Goal: Transaction & Acquisition: Purchase product/service

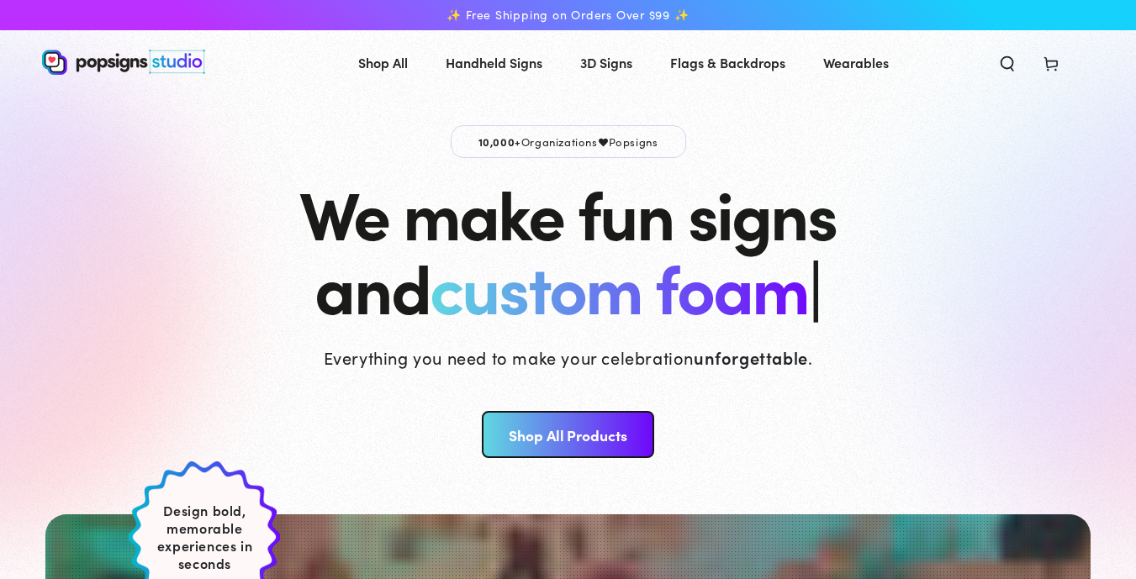
click at [528, 458] on link "Shop All Products" at bounding box center [568, 434] width 172 height 47
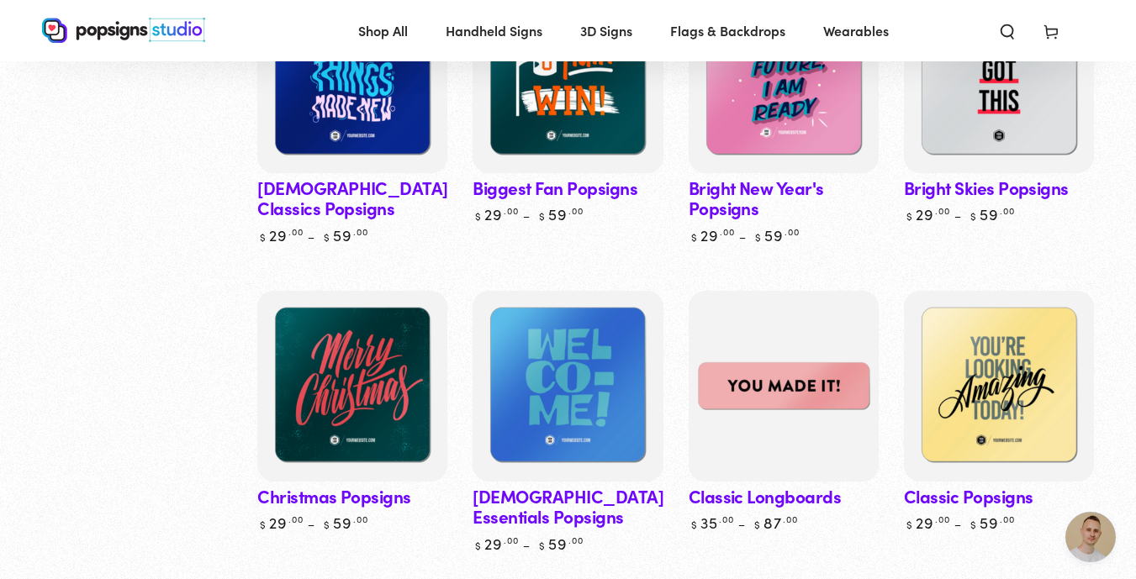
scroll to position [673, 0]
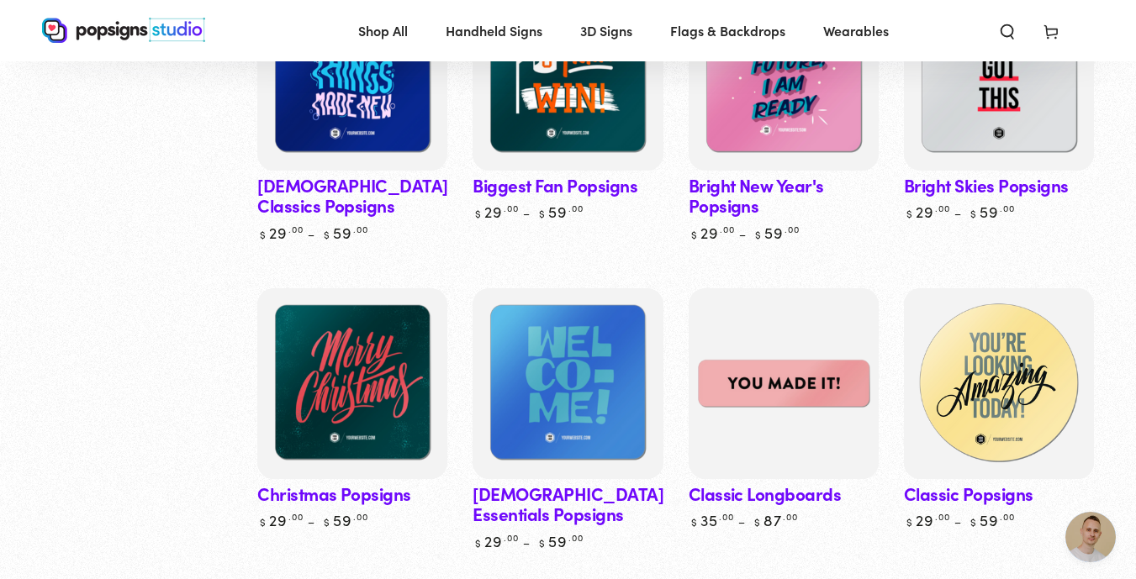
click at [1016, 391] on img at bounding box center [998, 384] width 196 height 196
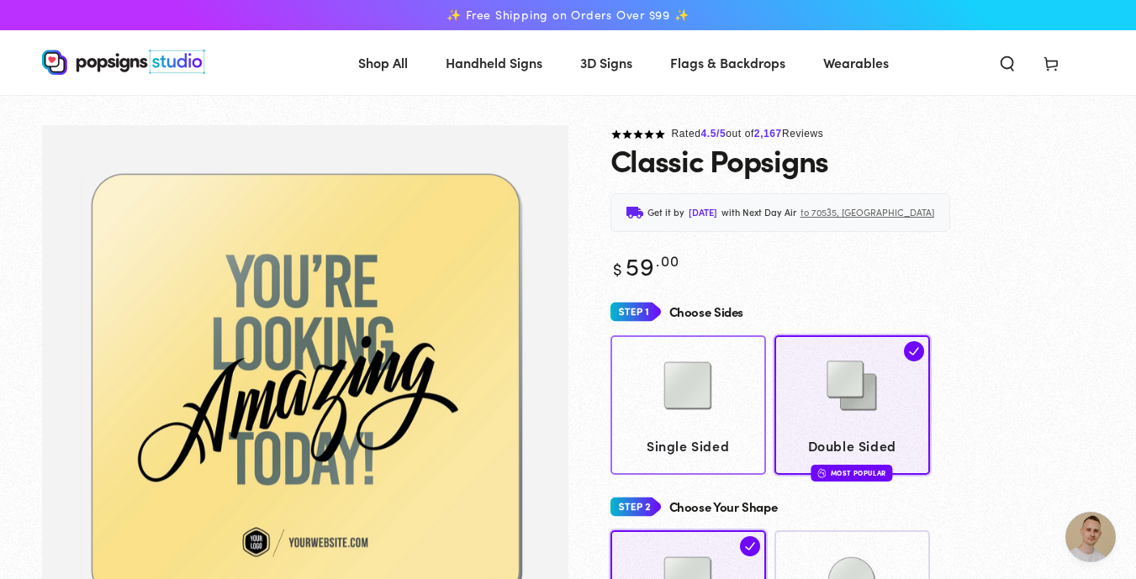
click at [670, 415] on img at bounding box center [688, 386] width 84 height 84
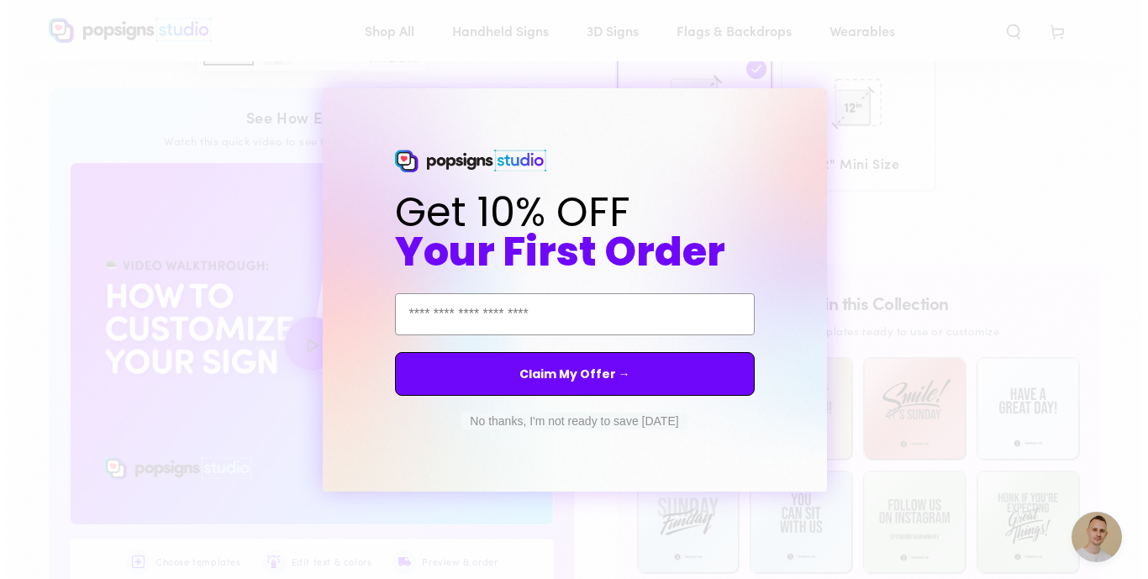
scroll to position [676, 0]
click at [626, 421] on button "No thanks, I'm not ready to save today" at bounding box center [574, 421] width 225 height 17
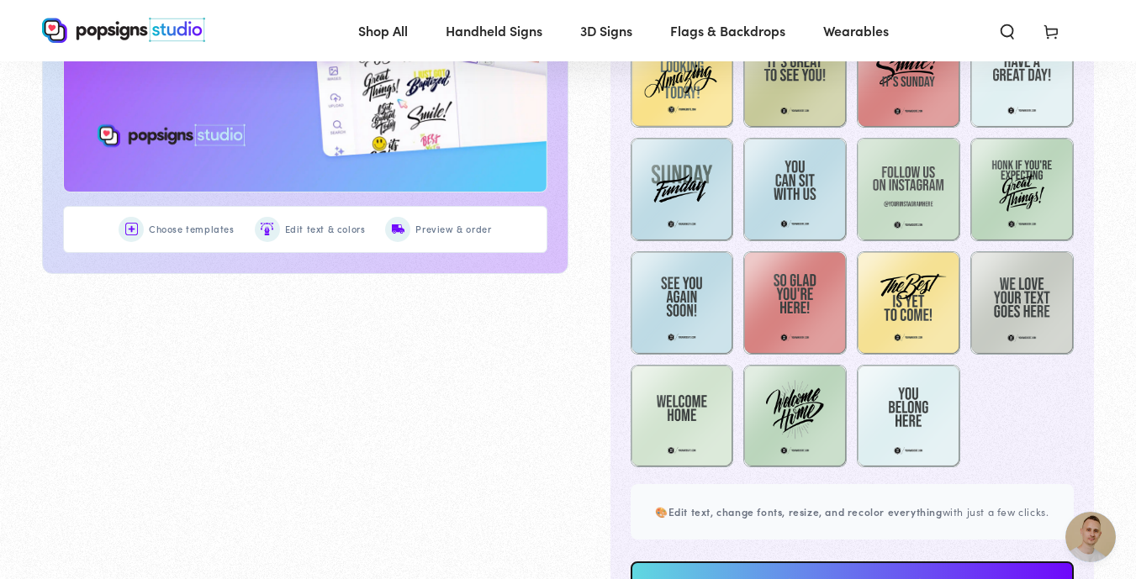
scroll to position [1039, 0]
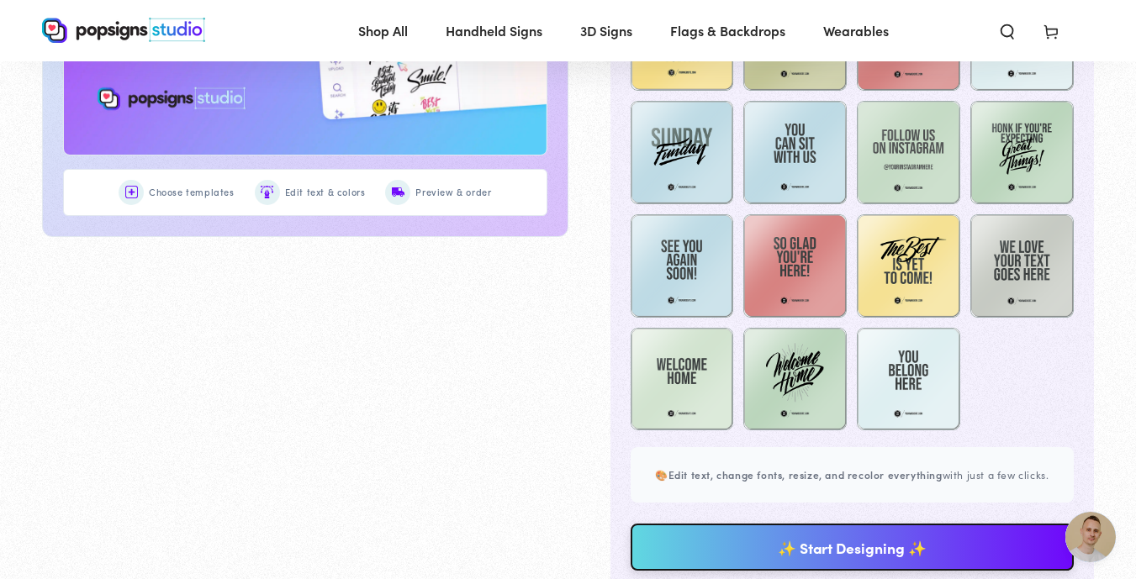
click at [742, 545] on link "✨ Start Designing ✨" at bounding box center [852, 547] width 444 height 47
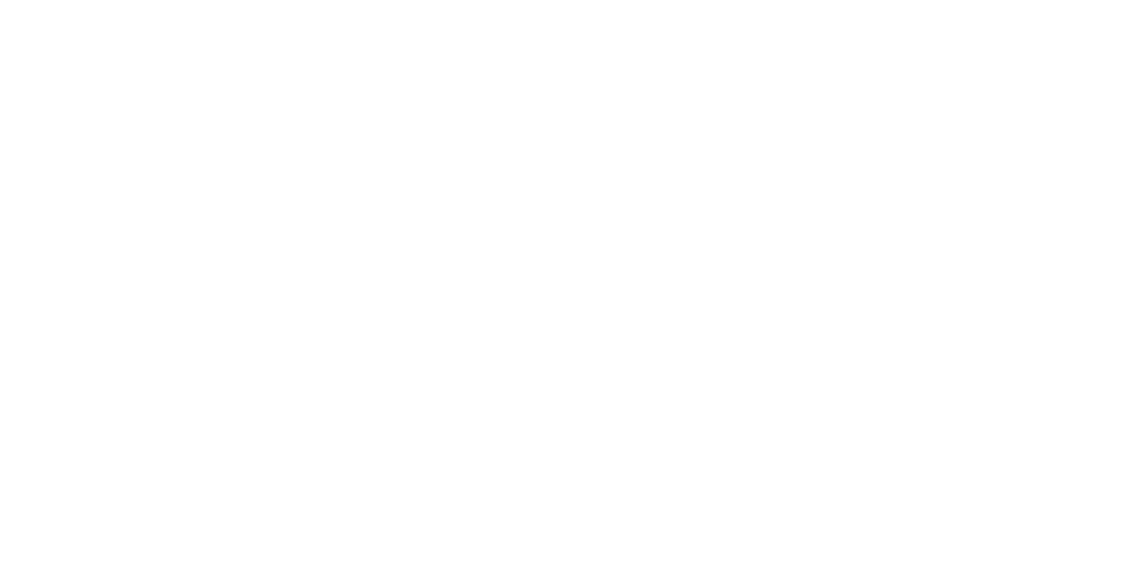
scroll to position [0, 0]
type textarea "An ancient tree with a door leading to a magical world"
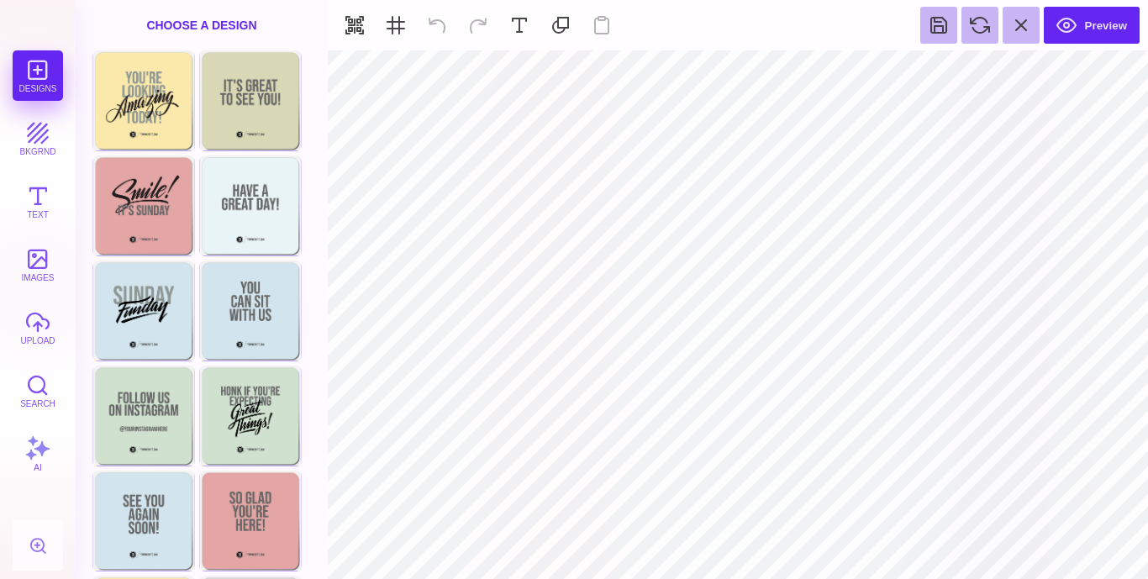
click at [64, 120] on div "Designs bkgrnd Text images upload Search AI" at bounding box center [38, 314] width 76 height 529
click at [29, 131] on button "bkgrnd" at bounding box center [38, 138] width 50 height 50
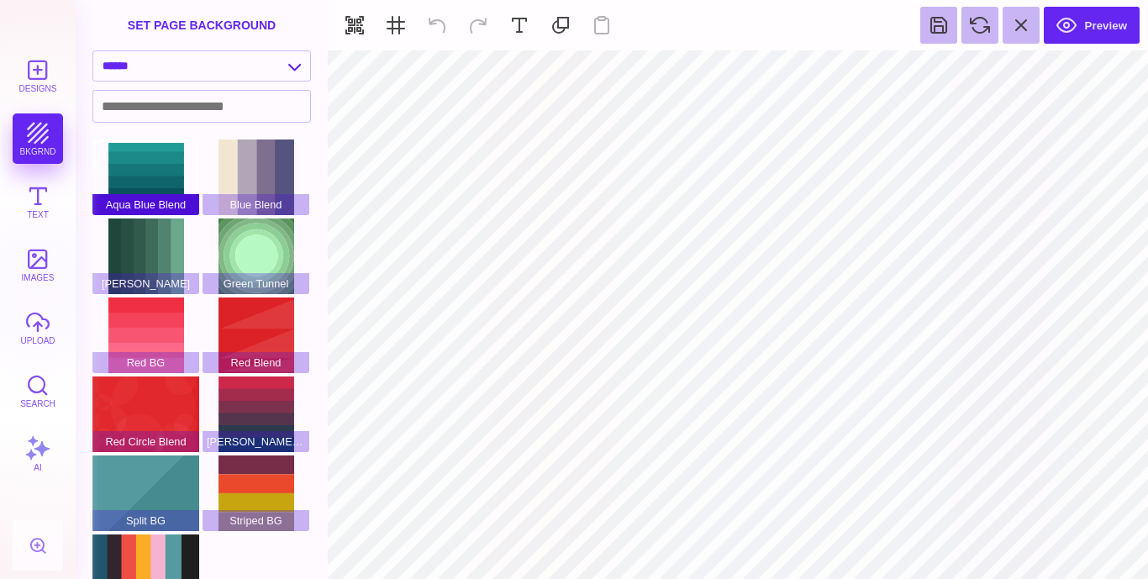
click at [164, 185] on div "Aqua Blue Blend" at bounding box center [145, 178] width 107 height 76
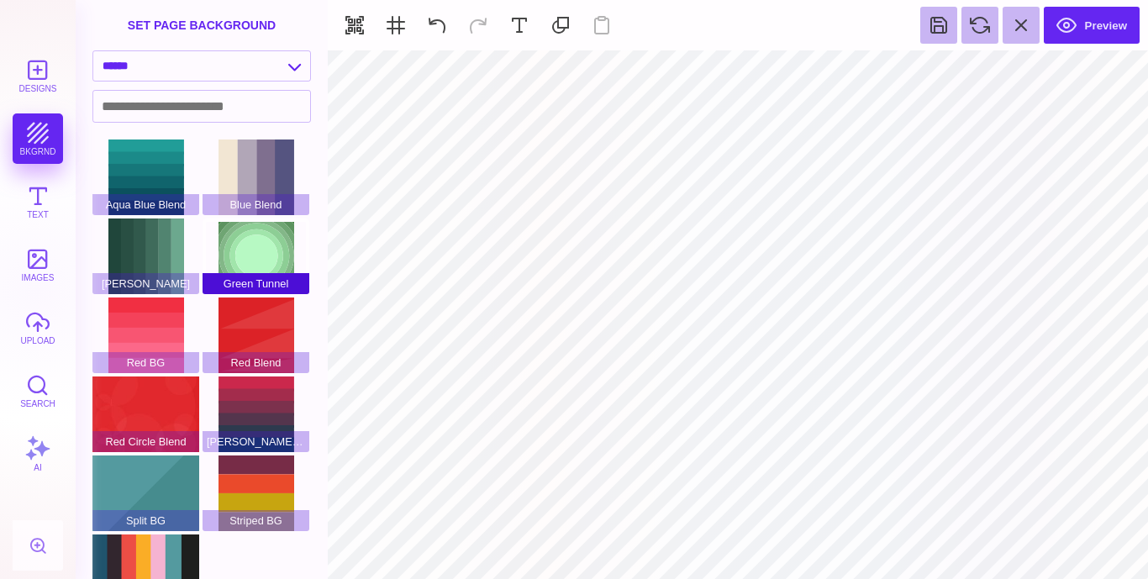
click at [248, 277] on span "Green Tunnel" at bounding box center [256, 283] width 107 height 21
click at [245, 254] on div "Green Tunnel" at bounding box center [256, 257] width 107 height 76
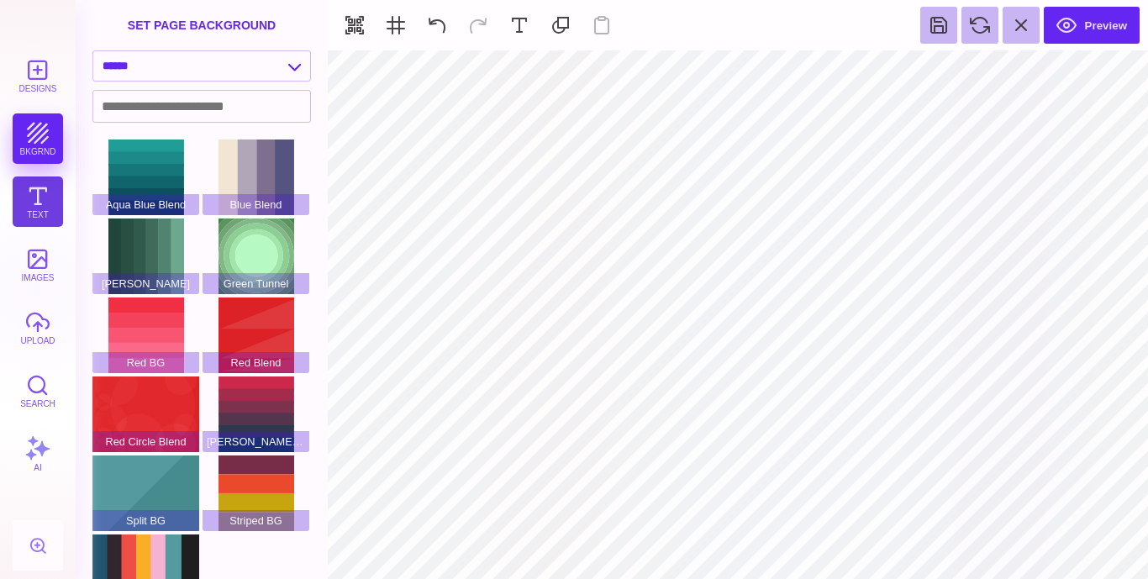
click at [34, 198] on button "Text" at bounding box center [38, 202] width 50 height 50
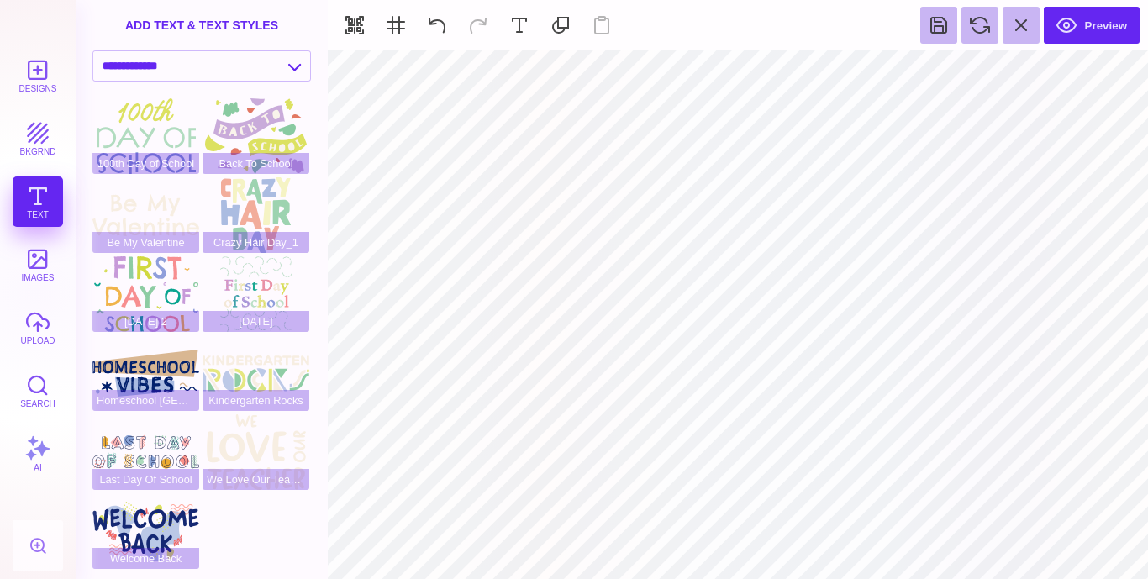
click at [34, 199] on div "Designs bkgrnd Text images upload Search AI" at bounding box center [38, 314] width 76 height 529
click at [297, 70] on select "**********" at bounding box center [201, 65] width 217 height 29
select select "**********"
click at [93, 51] on select "**********" at bounding box center [201, 65] width 217 height 29
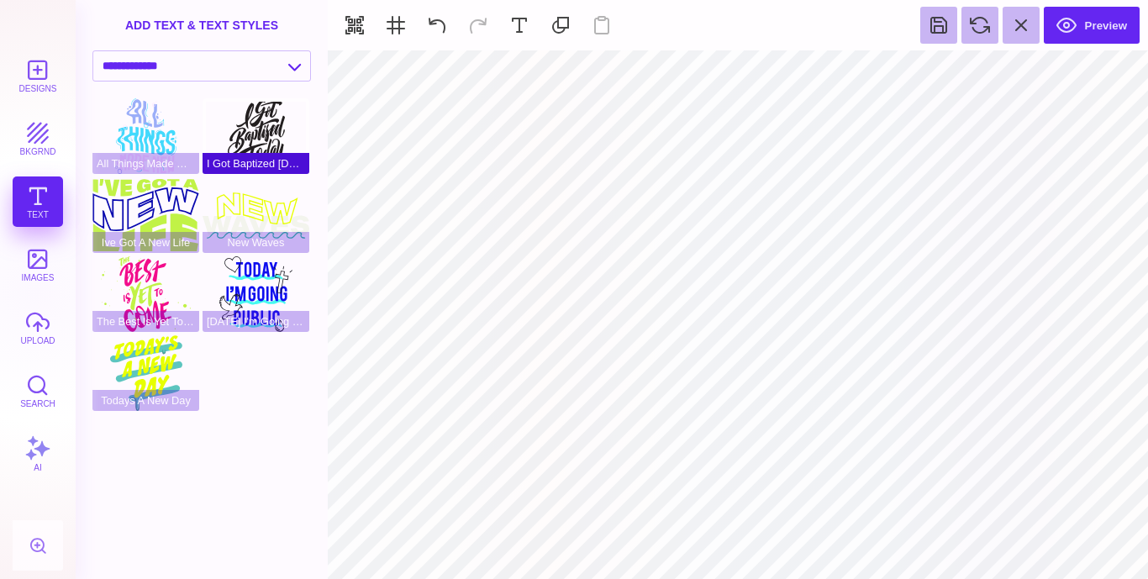
click at [260, 134] on div "I Got Baptized Today" at bounding box center [256, 136] width 107 height 76
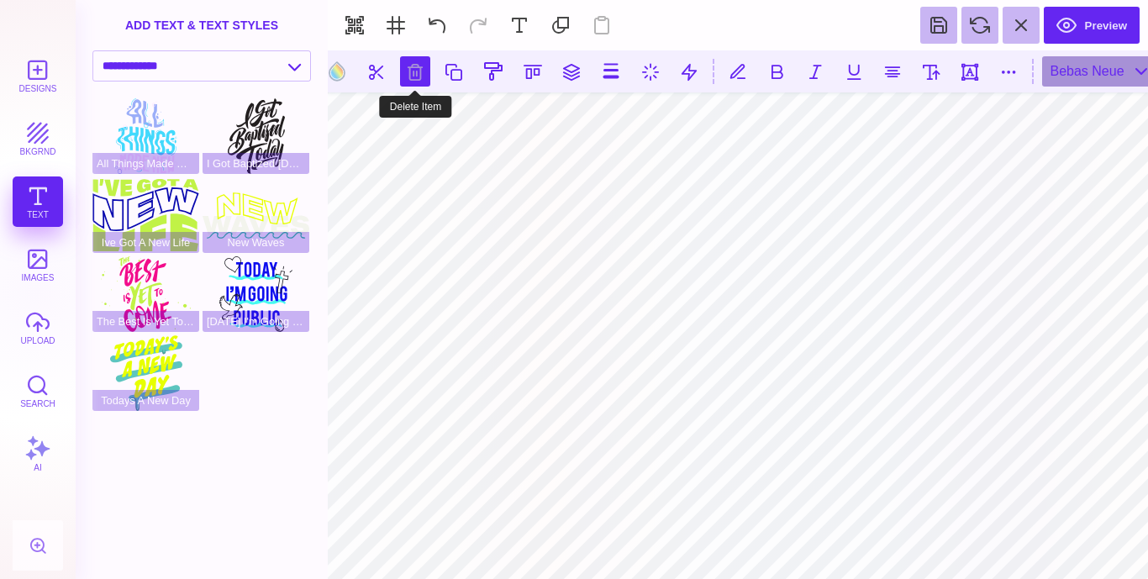
click at [409, 82] on button at bounding box center [415, 71] width 30 height 30
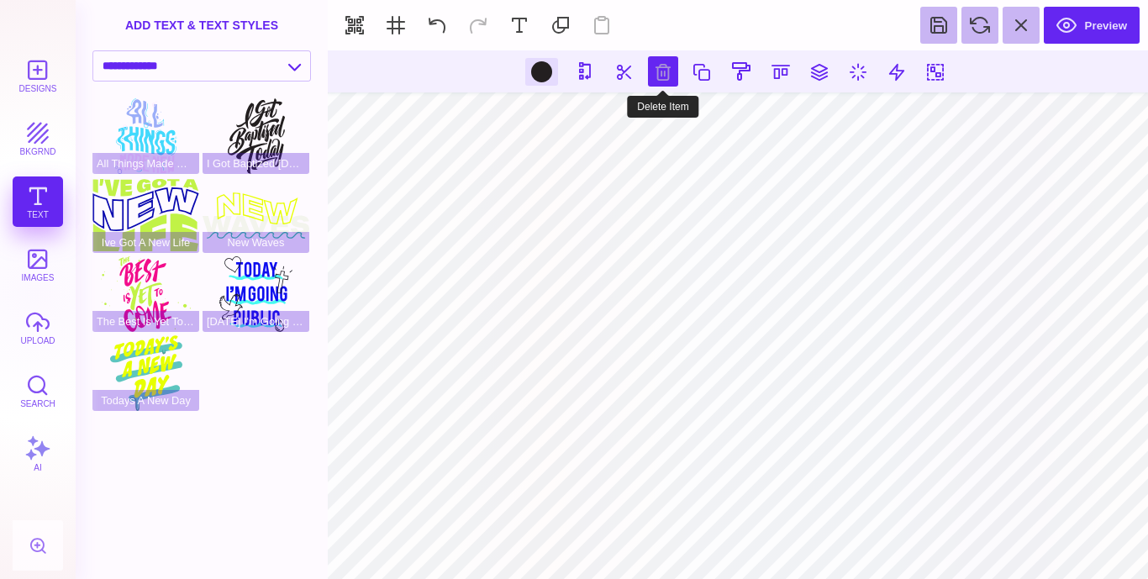
click at [657, 76] on button at bounding box center [663, 71] width 30 height 30
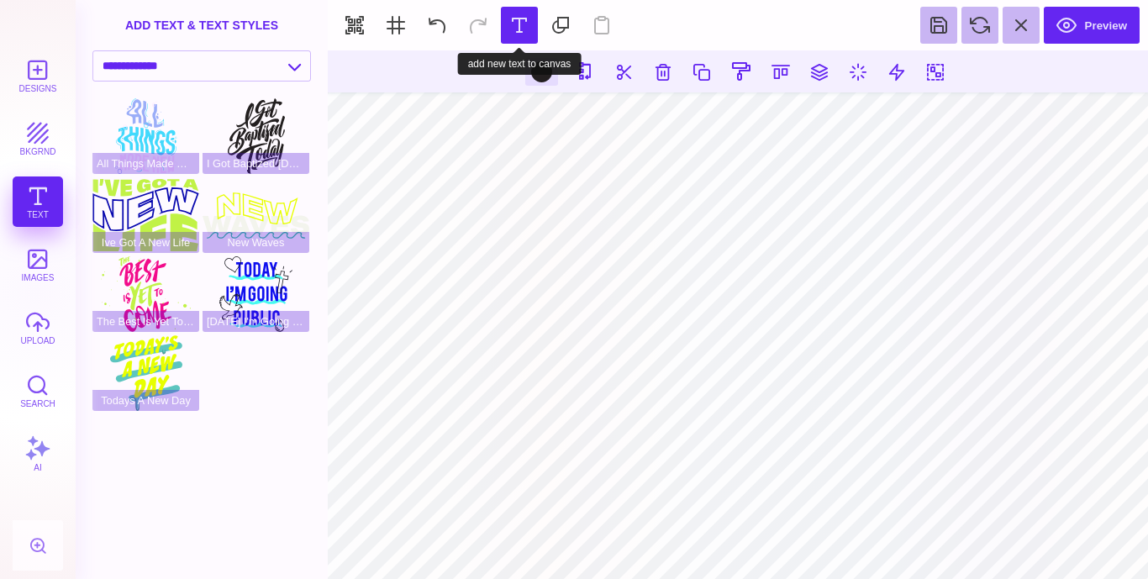
click at [527, 16] on button at bounding box center [519, 25] width 37 height 37
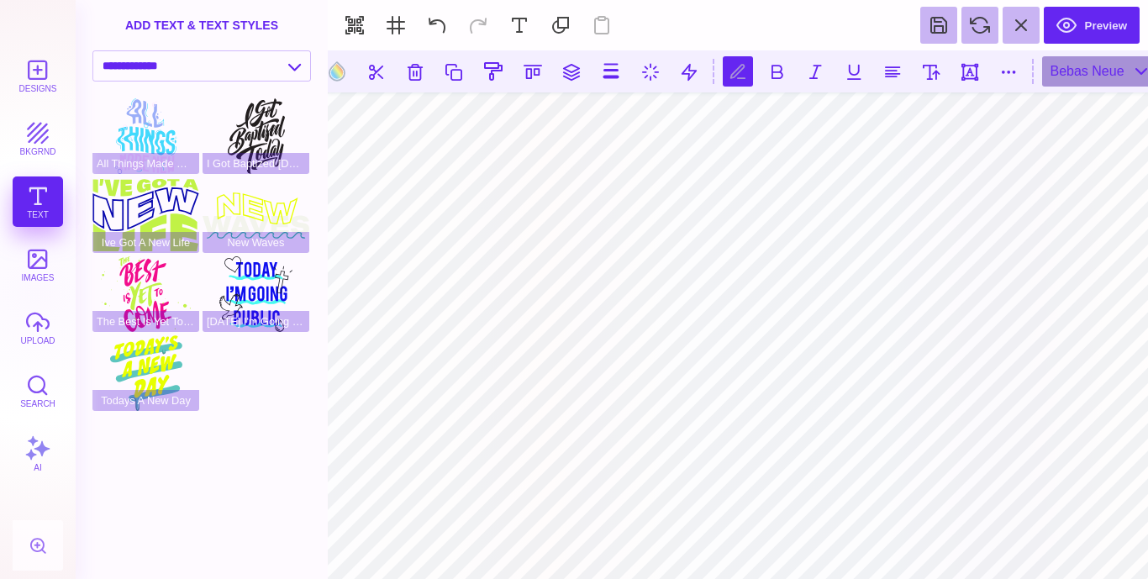
scroll to position [0, 4]
click at [431, 24] on button at bounding box center [437, 25] width 37 height 37
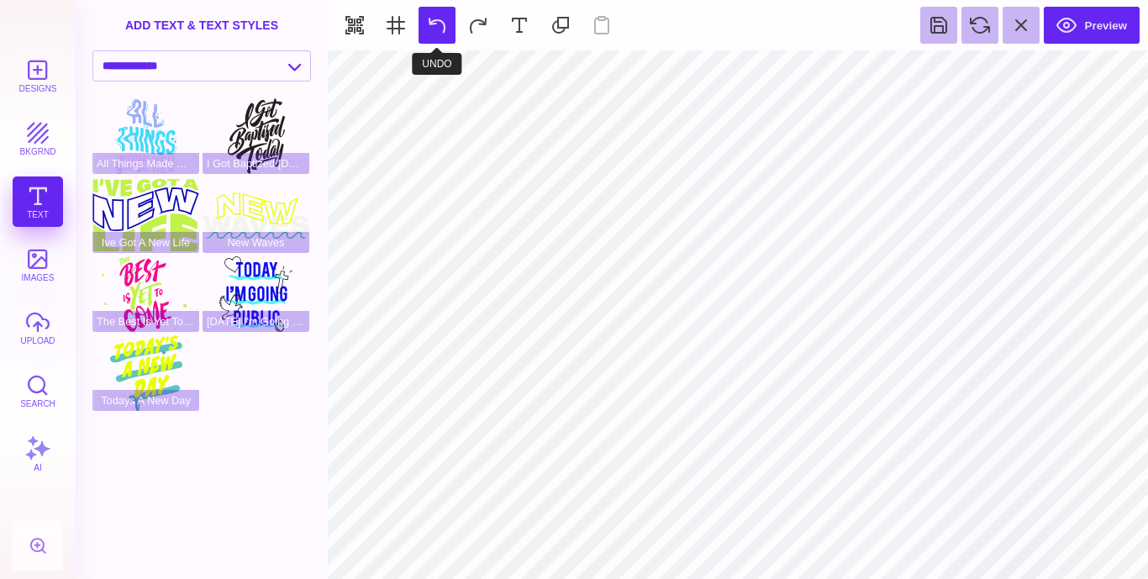
click at [431, 24] on button at bounding box center [437, 25] width 37 height 37
type input "#8F9895"
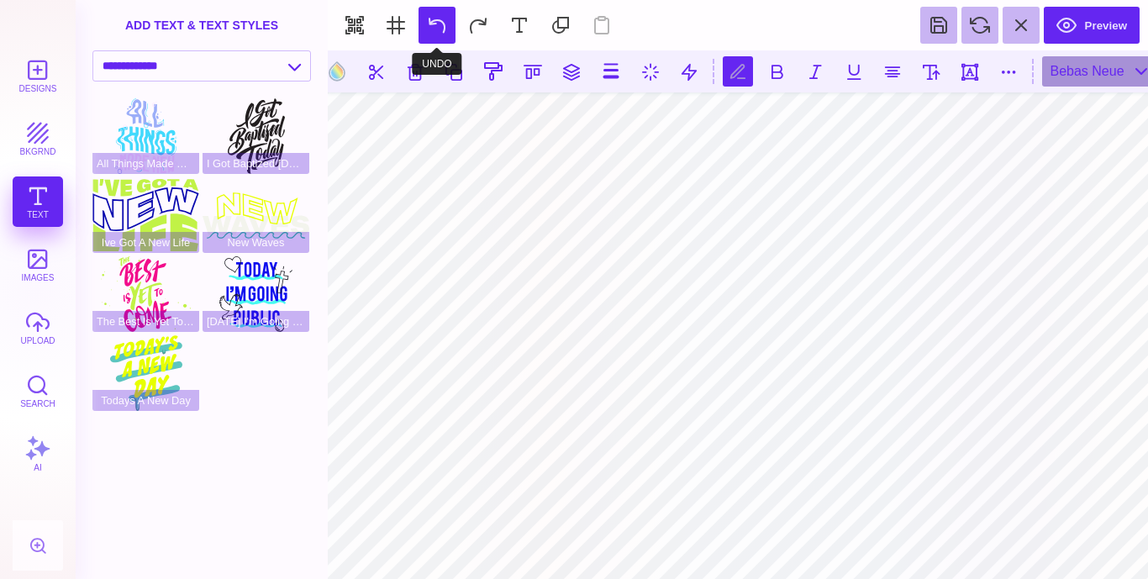
scroll to position [0, 1]
type textarea "*"
type textarea "*****"
click at [336, 67] on button at bounding box center [337, 71] width 32 height 32
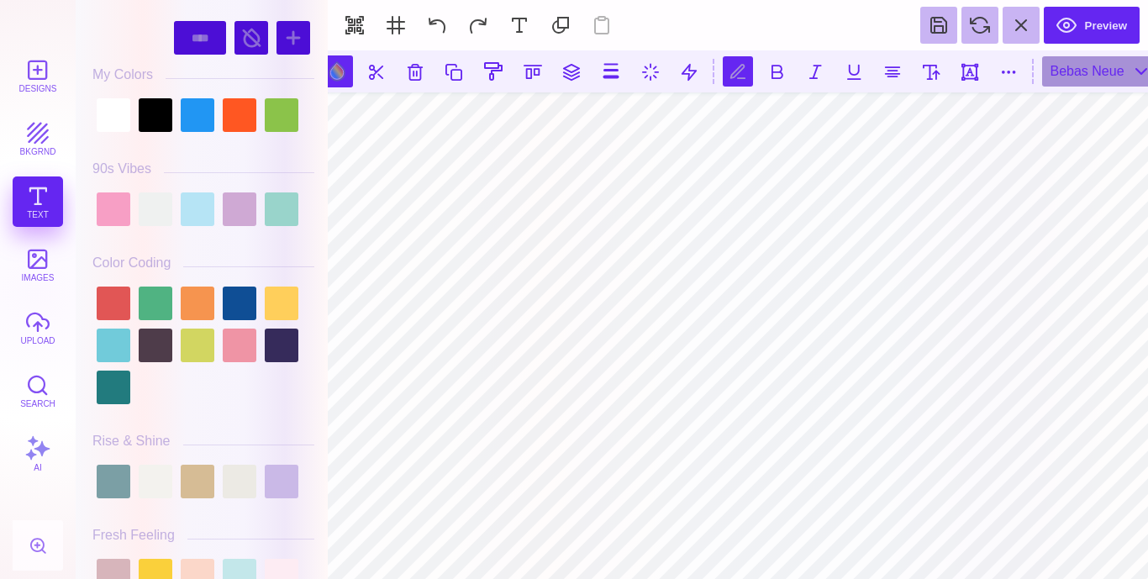
drag, startPoint x: 264, startPoint y: 231, endPoint x: 295, endPoint y: 445, distance: 215.8
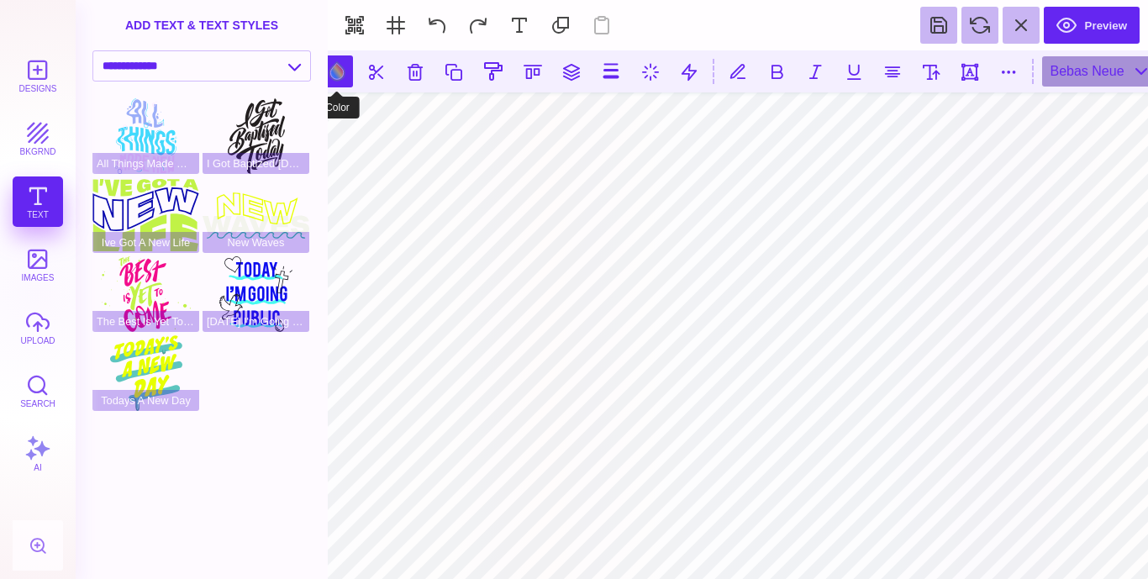
click at [331, 70] on button at bounding box center [337, 71] width 32 height 32
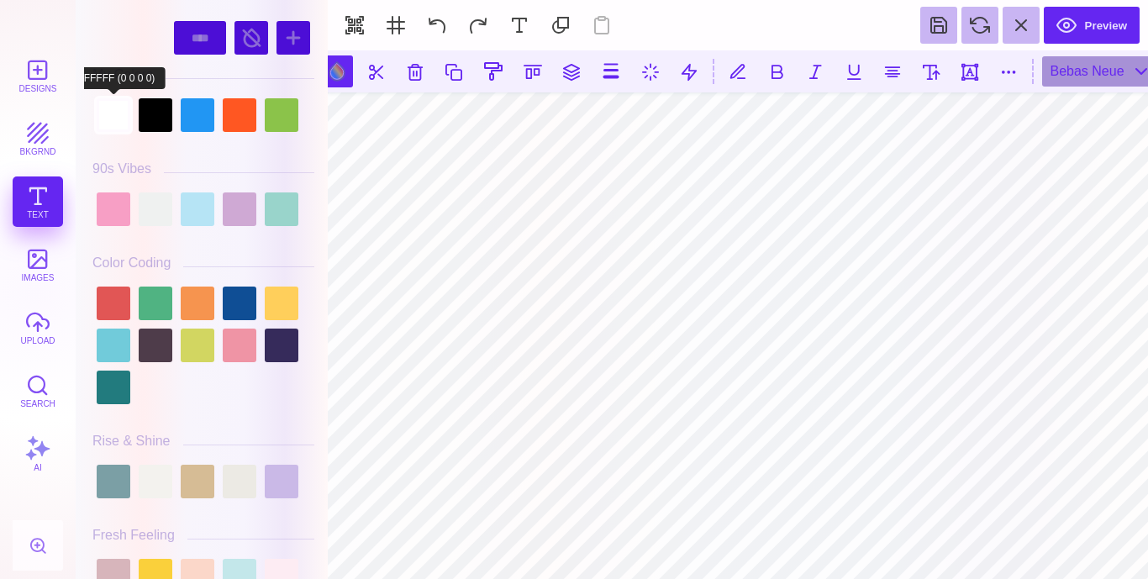
click at [114, 113] on div at bounding box center [114, 115] width 34 height 34
type input "#FFFFFF"
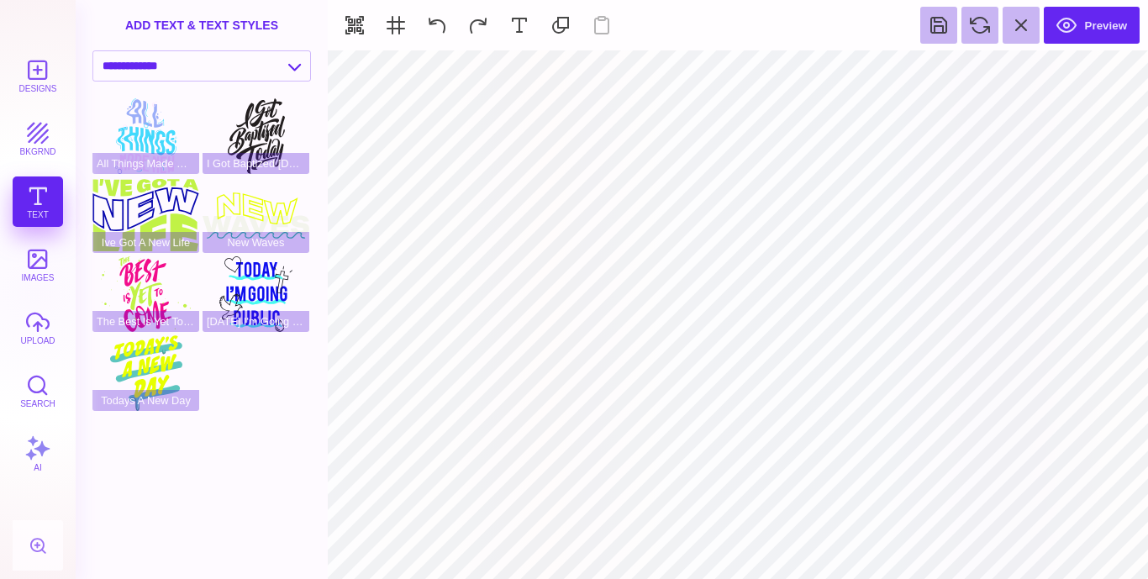
click at [347, 578] on html "Designs bkgrnd Text images upload Search AI set page background" at bounding box center [574, 289] width 1148 height 579
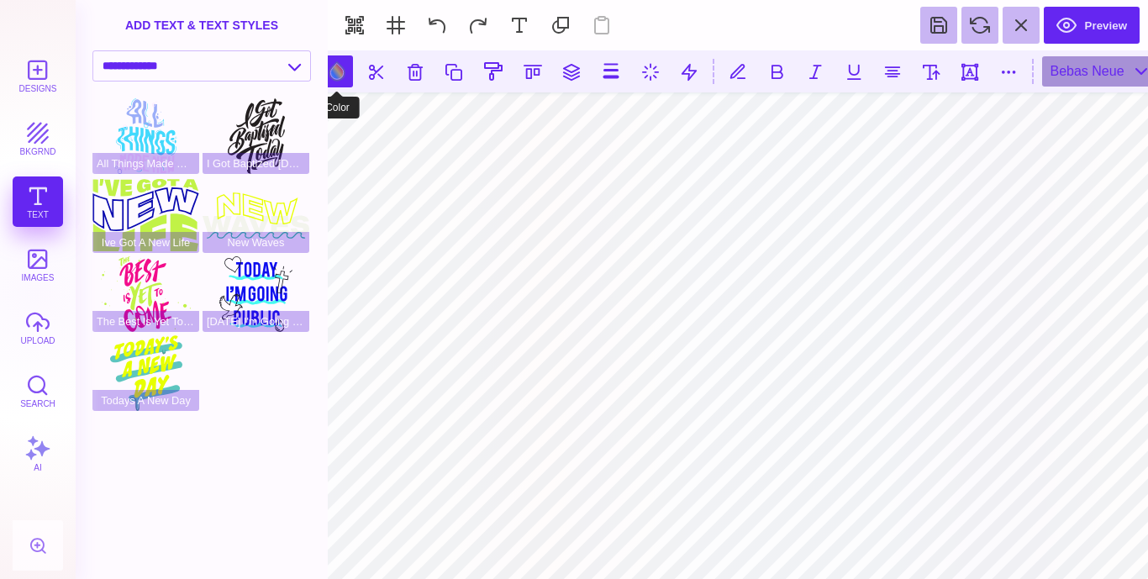
click at [339, 67] on button at bounding box center [337, 71] width 32 height 32
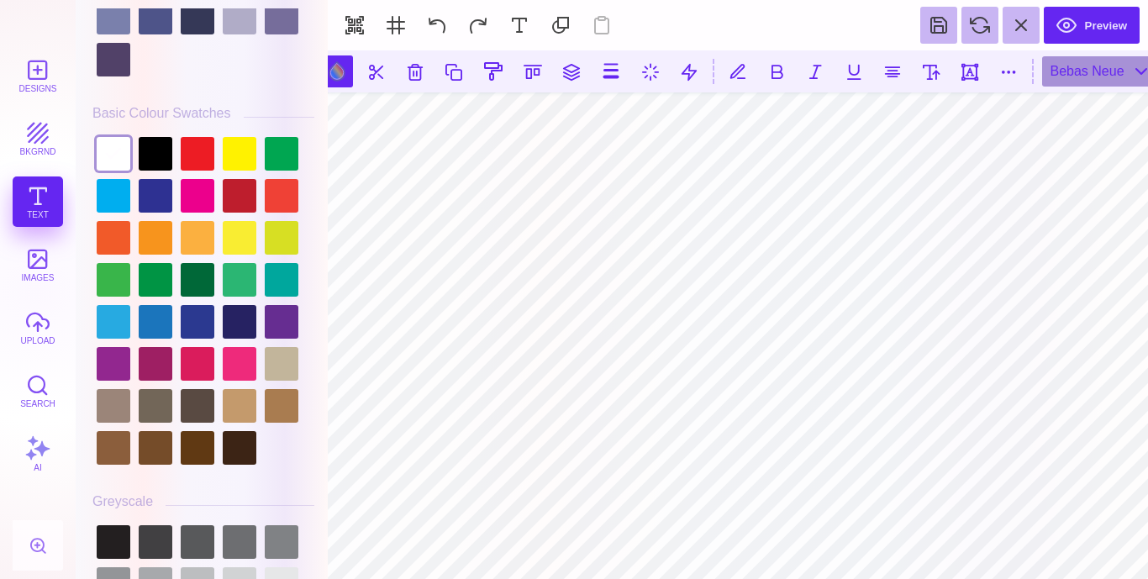
scroll to position [4723, 0]
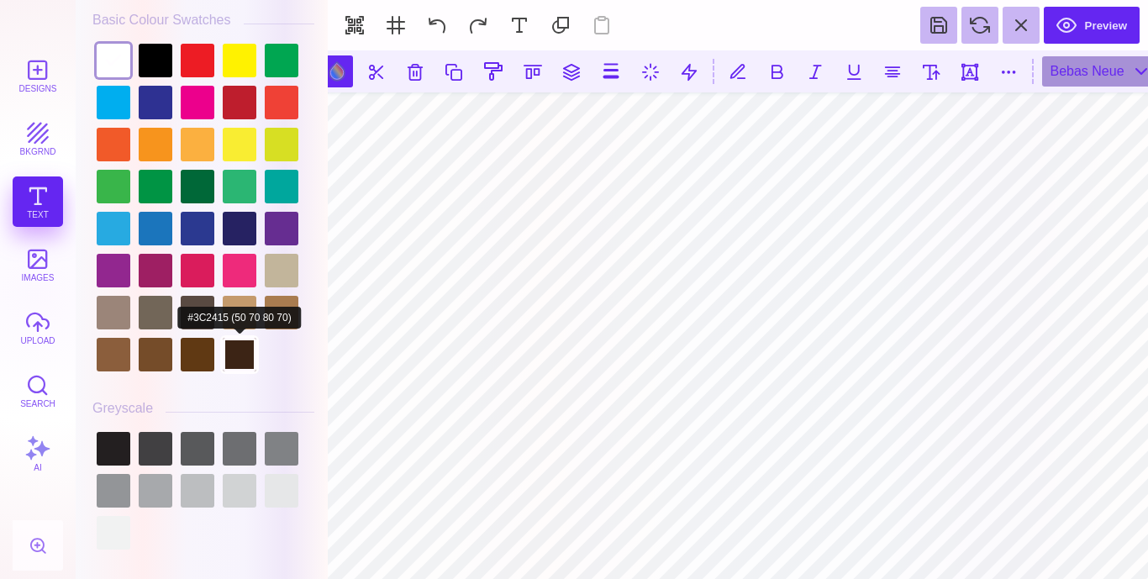
click at [223, 338] on div at bounding box center [240, 355] width 34 height 34
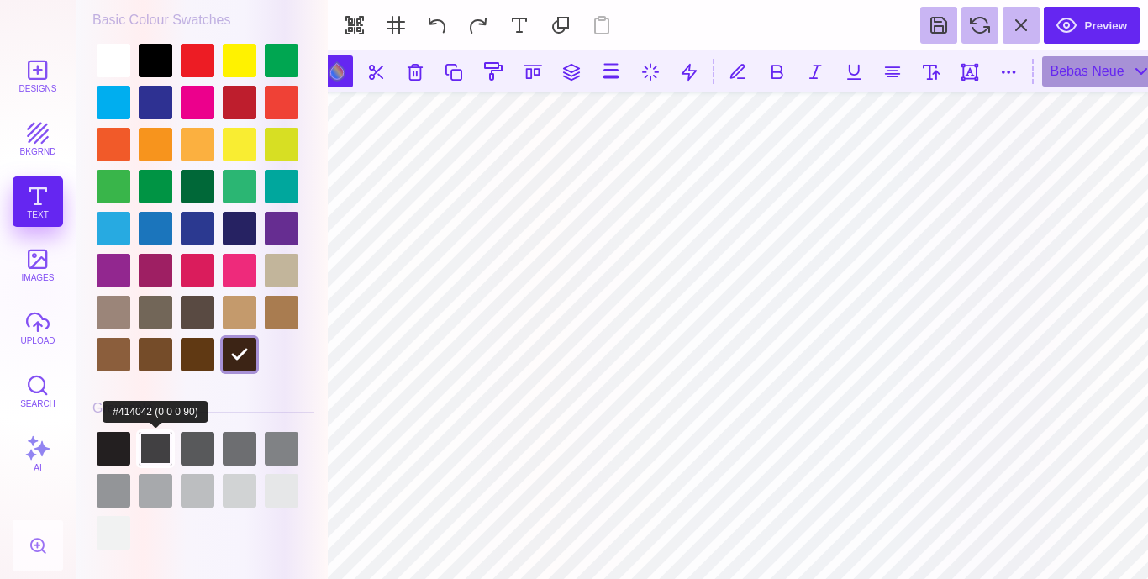
click at [149, 433] on div at bounding box center [156, 449] width 34 height 34
type input "#414042"
click at [160, 442] on div at bounding box center [156, 449] width 34 height 34
click at [161, 438] on div at bounding box center [156, 449] width 34 height 34
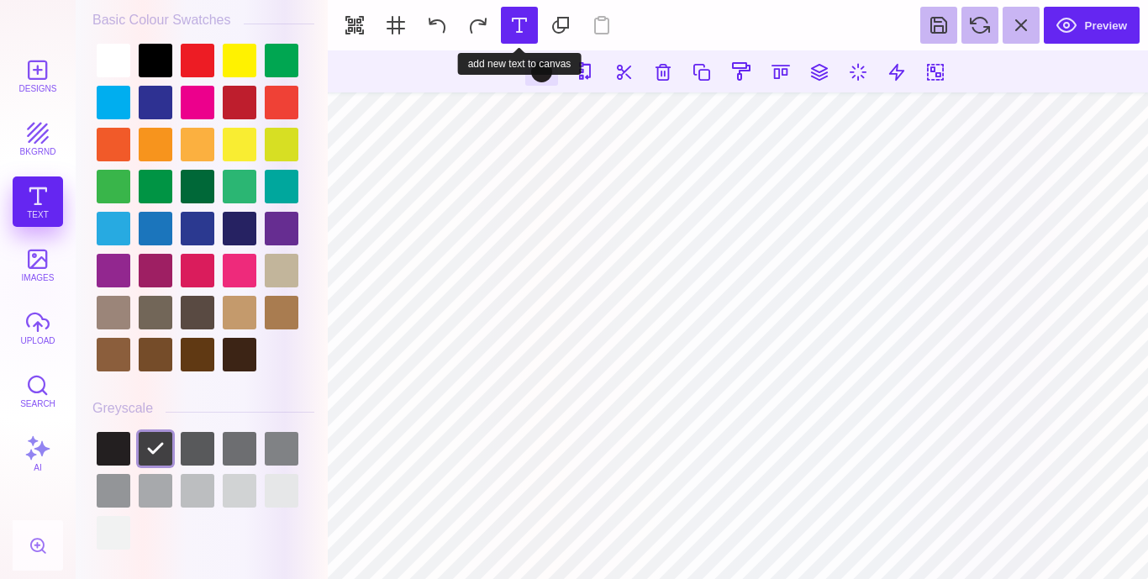
click at [515, 20] on button at bounding box center [519, 25] width 37 height 37
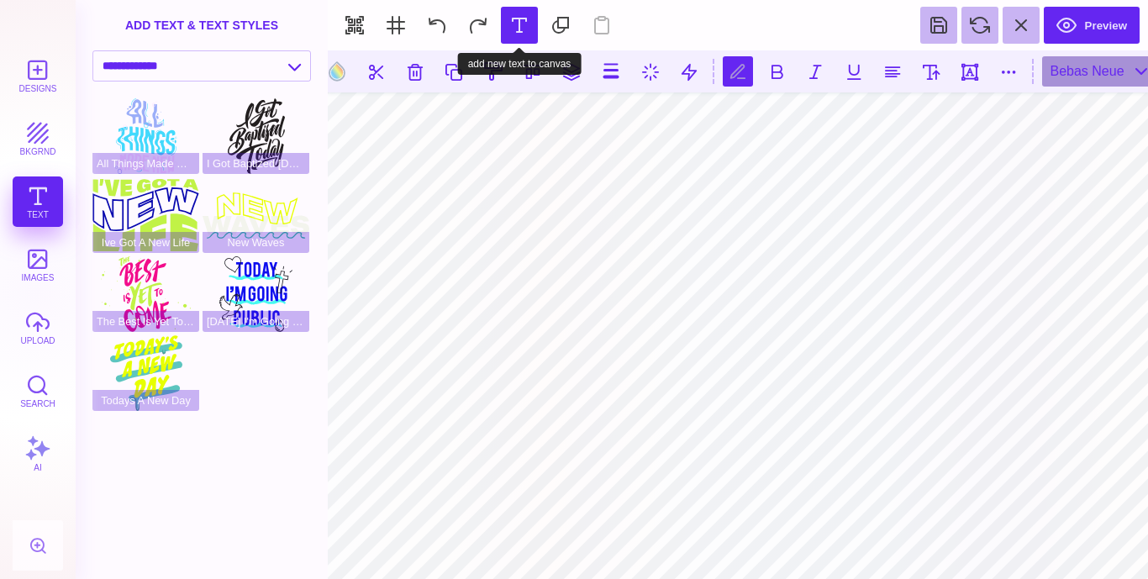
scroll to position [0, 2]
type textarea "********"
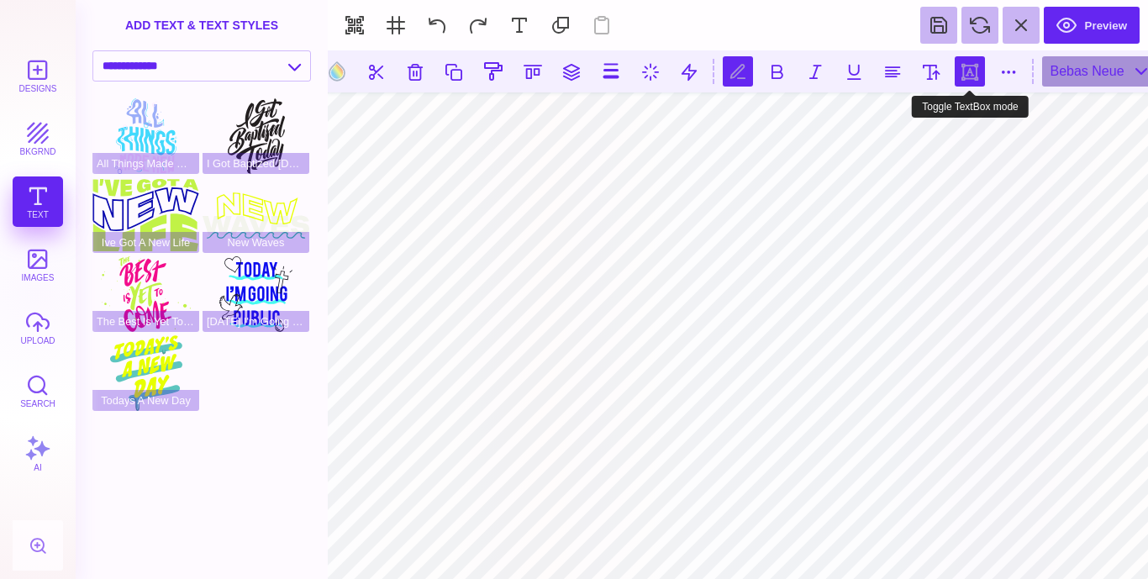
click at [970, 70] on button at bounding box center [970, 71] width 30 height 30
type input "#000000"
click at [1013, 66] on button at bounding box center [1009, 71] width 30 height 30
type input "*"
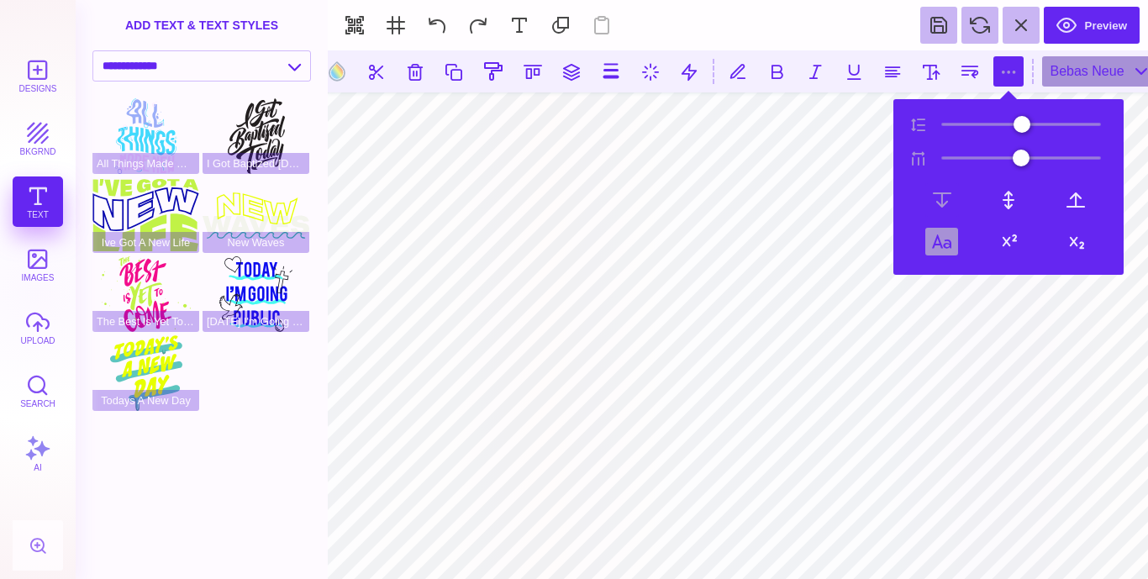
click at [948, 235] on button at bounding box center [942, 242] width 33 height 28
click at [424, 75] on button at bounding box center [415, 71] width 30 height 30
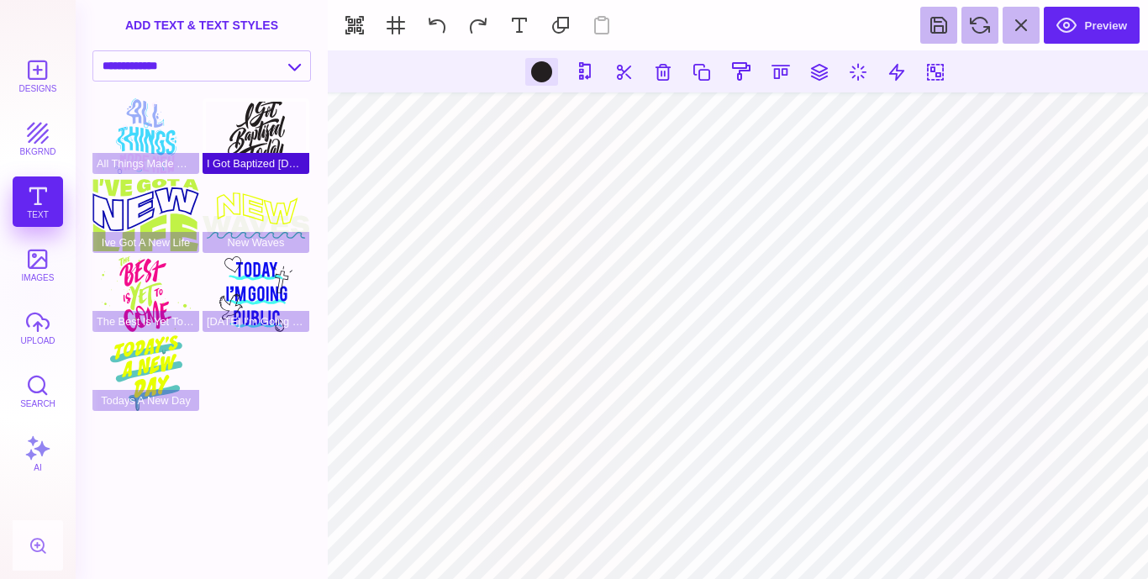
click at [267, 140] on div "I Got Baptized Today" at bounding box center [256, 136] width 107 height 76
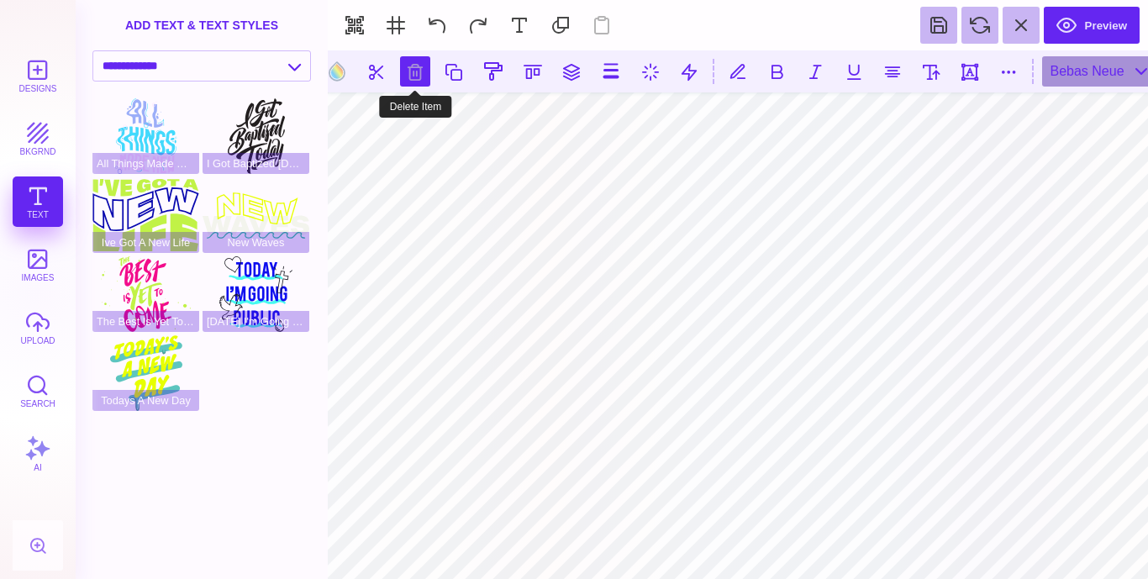
click at [416, 72] on button at bounding box center [415, 71] width 30 height 30
click at [416, 61] on button at bounding box center [415, 71] width 30 height 30
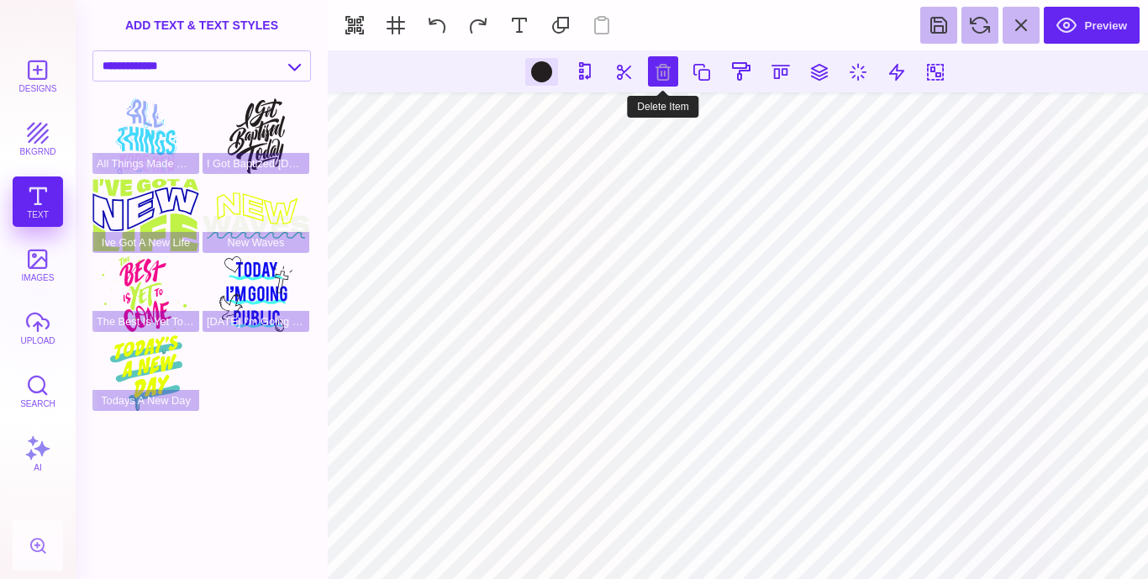
click at [671, 76] on button at bounding box center [663, 71] width 30 height 30
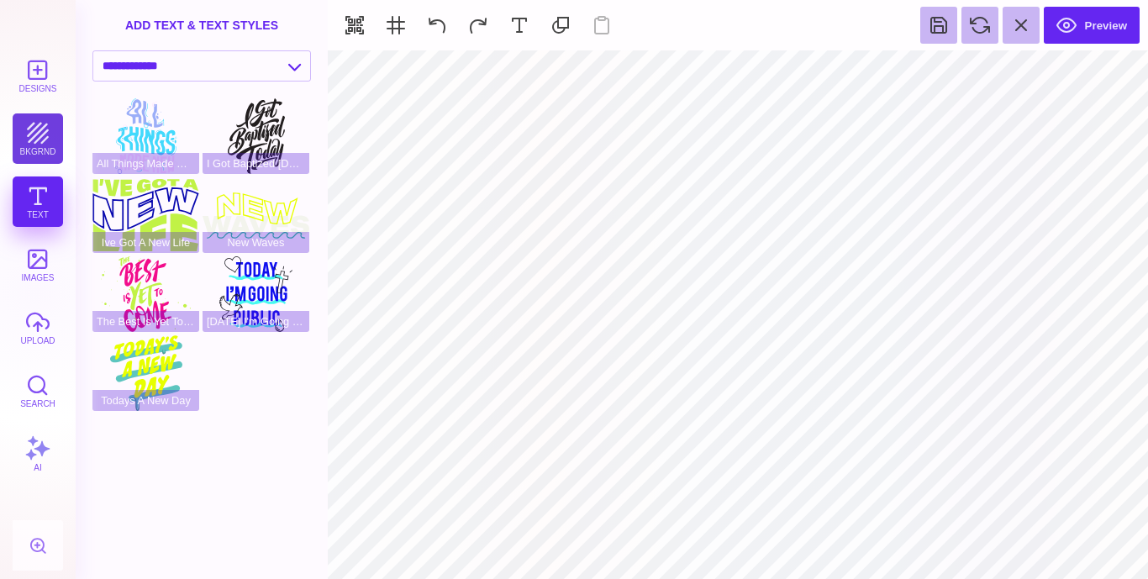
click at [40, 129] on button "bkgrnd" at bounding box center [38, 138] width 50 height 50
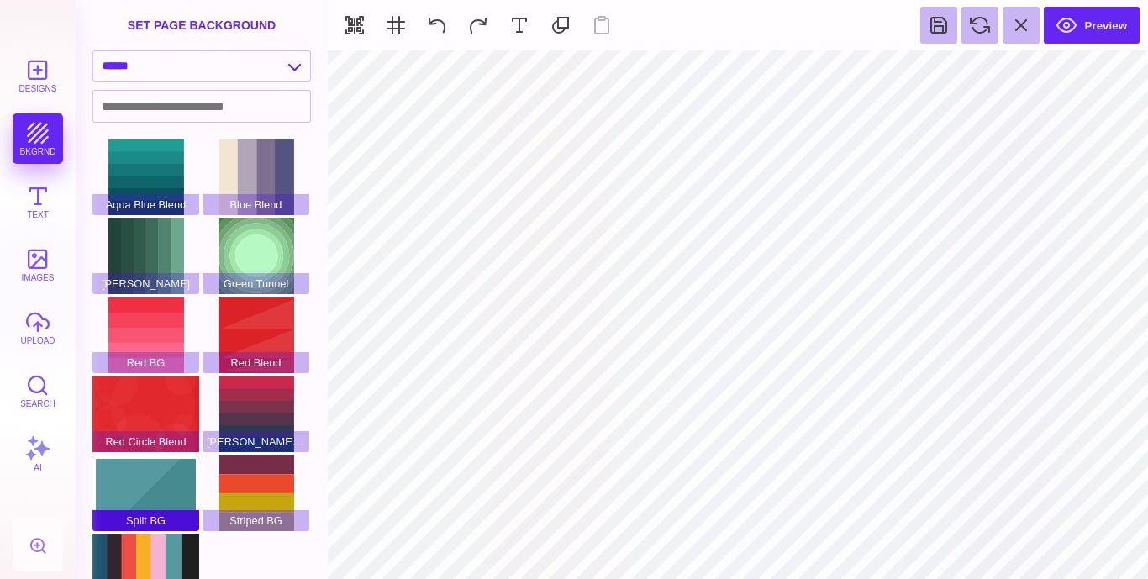
click at [134, 471] on div "Split BG" at bounding box center [145, 494] width 107 height 76
type input "#FFFFFF"
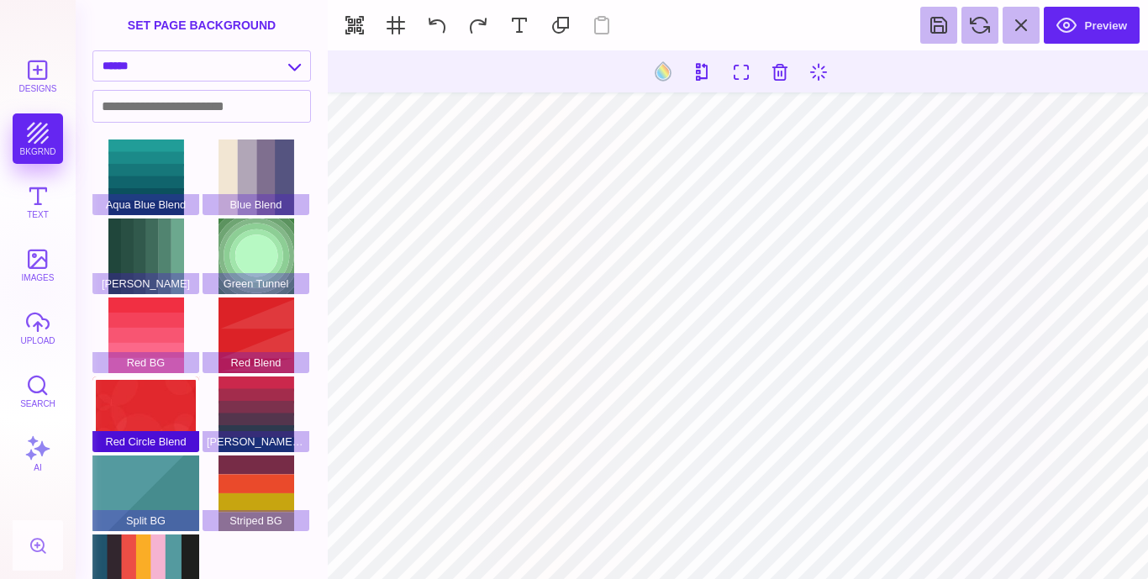
click at [129, 387] on div "Red Circle Blend" at bounding box center [145, 415] width 107 height 76
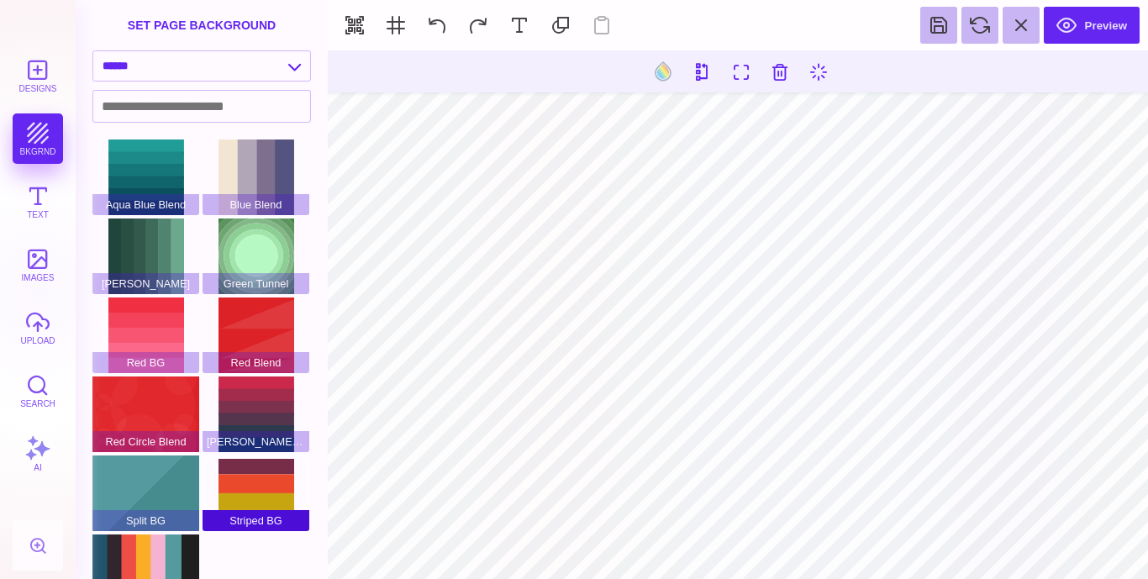
click at [238, 513] on span "Striped BG" at bounding box center [256, 520] width 107 height 21
click at [251, 484] on div "Striped BG" at bounding box center [256, 494] width 107 height 76
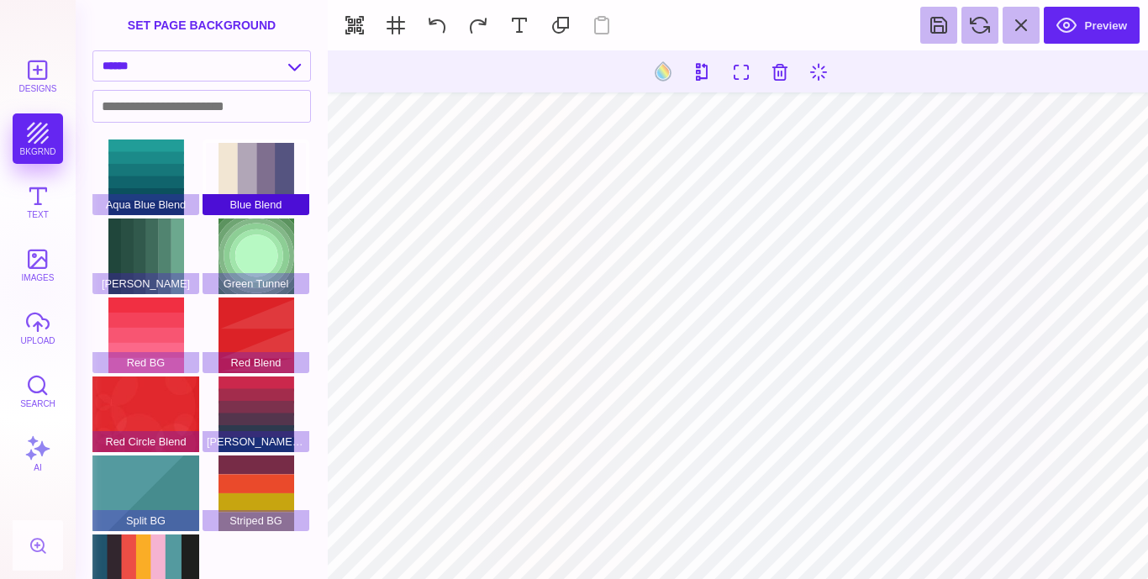
click at [268, 147] on div "Blue Blend" at bounding box center [256, 178] width 107 height 76
click at [159, 138] on section "**********" at bounding box center [202, 289] width 252 height 579
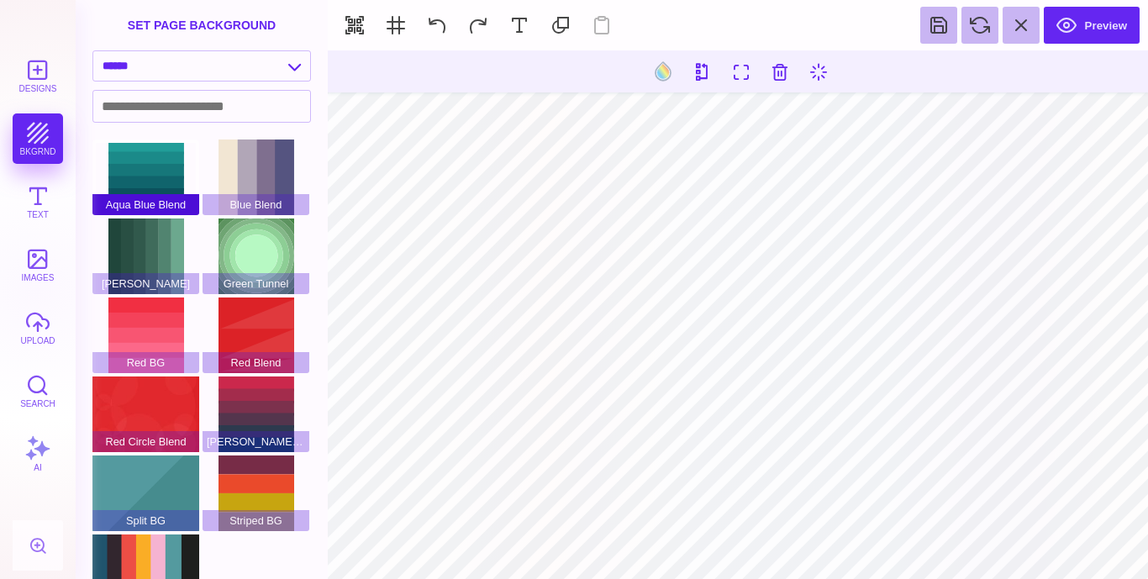
click at [163, 176] on div "Aqua Blue Blend" at bounding box center [145, 178] width 107 height 76
click at [181, 541] on div "Summer Blend" at bounding box center [145, 573] width 107 height 76
click at [288, 61] on select "**********" at bounding box center [201, 65] width 217 height 29
click at [93, 51] on select "**********" at bounding box center [201, 65] width 217 height 29
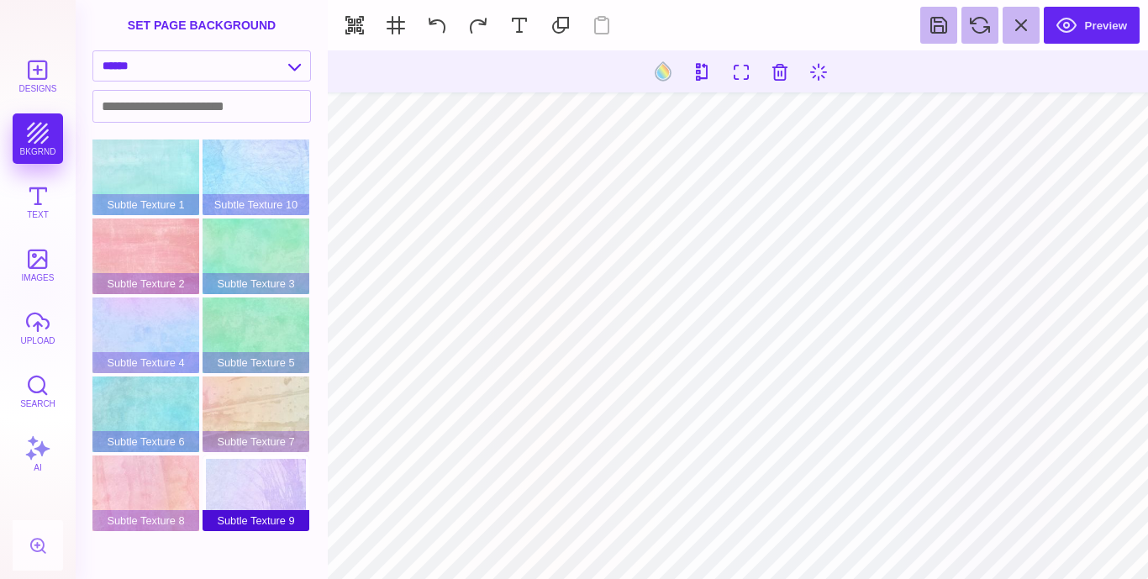
click at [241, 495] on div "Subtle Texture 9" at bounding box center [256, 494] width 107 height 76
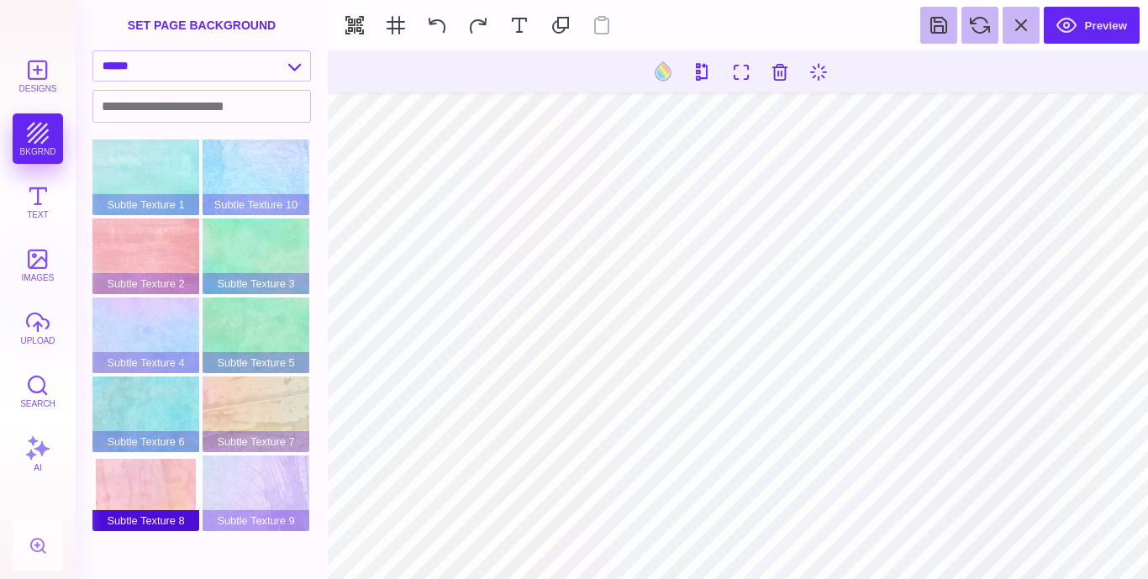
click at [154, 461] on div "Subtle Texture 8" at bounding box center [145, 494] width 107 height 76
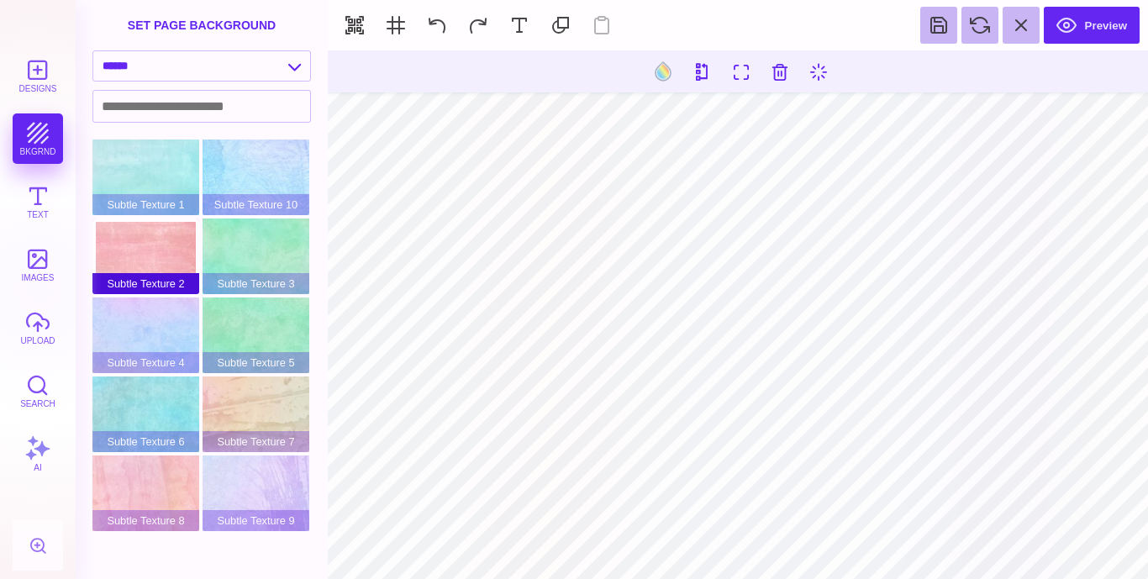
click at [155, 258] on div "Subtle Texture 2" at bounding box center [145, 257] width 107 height 76
click at [292, 68] on select "**********" at bounding box center [201, 65] width 217 height 29
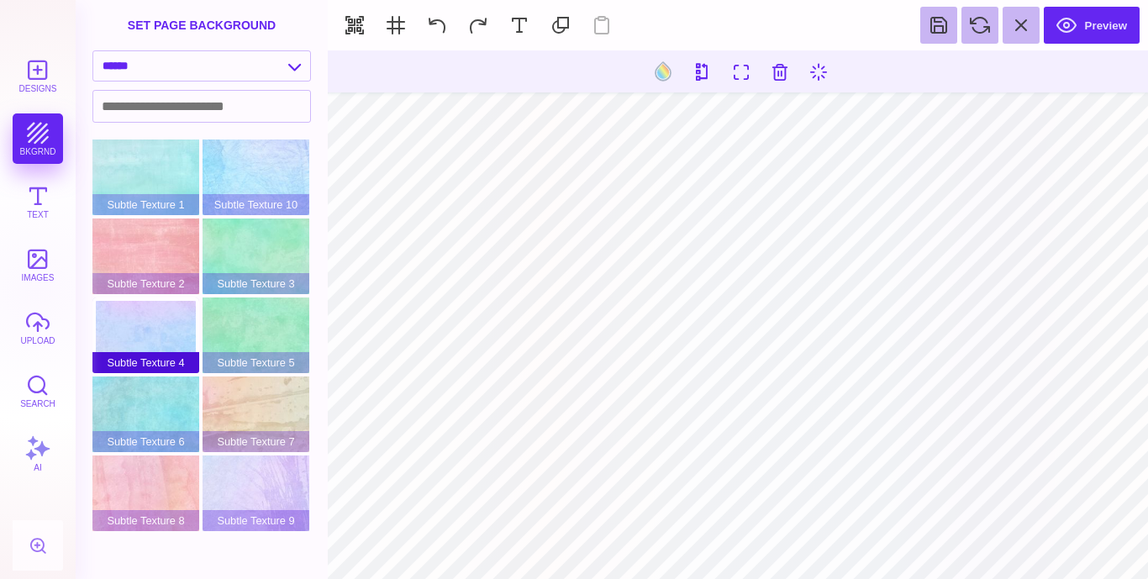
select select "**********"
click at [93, 51] on select "**********" at bounding box center [201, 65] width 217 height 29
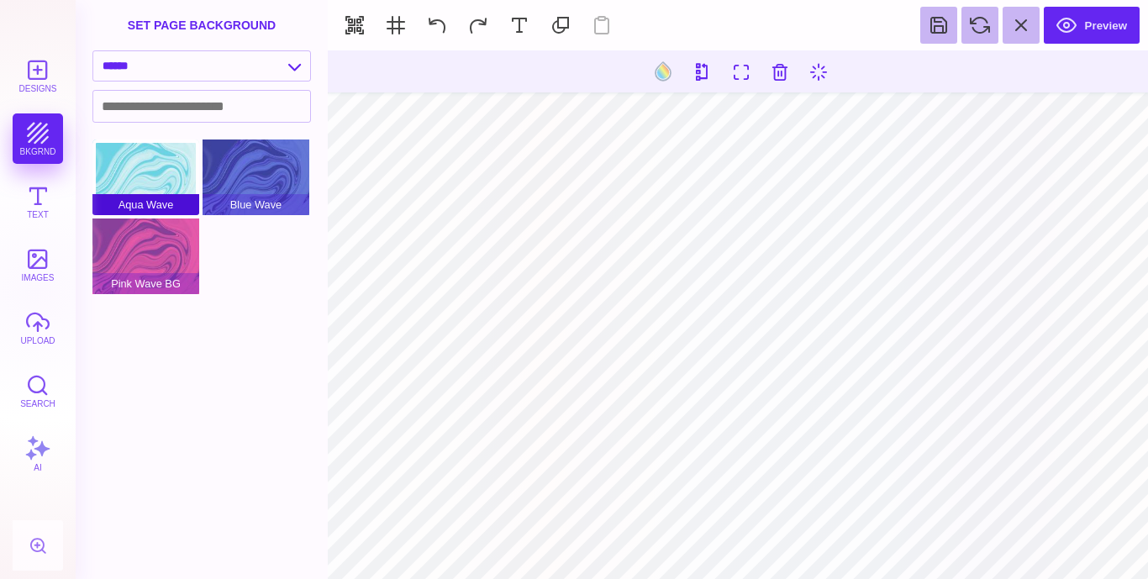
click at [140, 175] on div "Aqua Wave" at bounding box center [145, 178] width 107 height 76
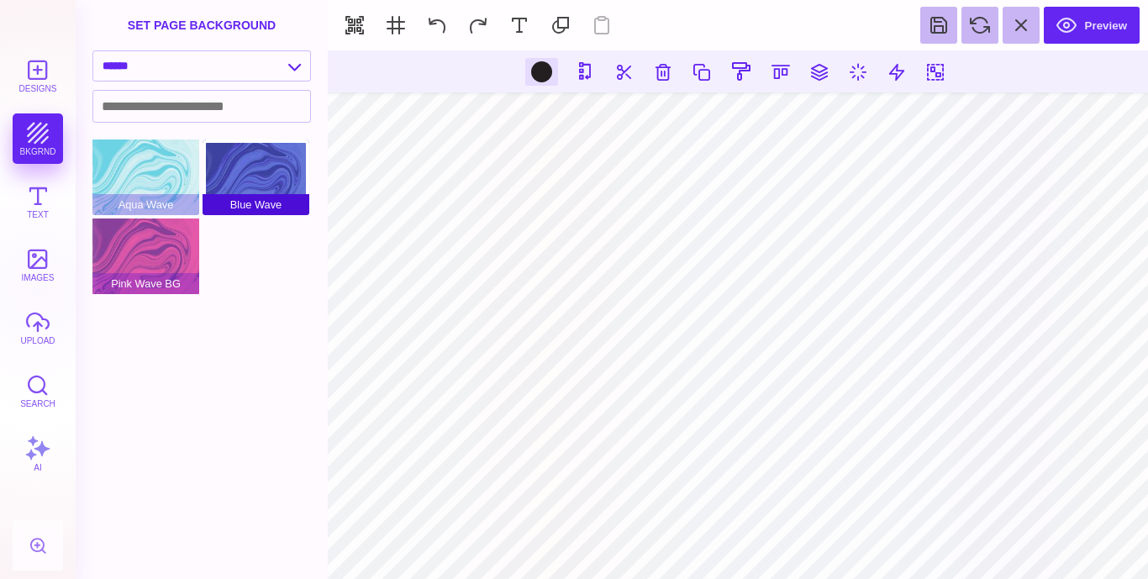
click at [278, 175] on div "Blue Wave" at bounding box center [256, 178] width 107 height 76
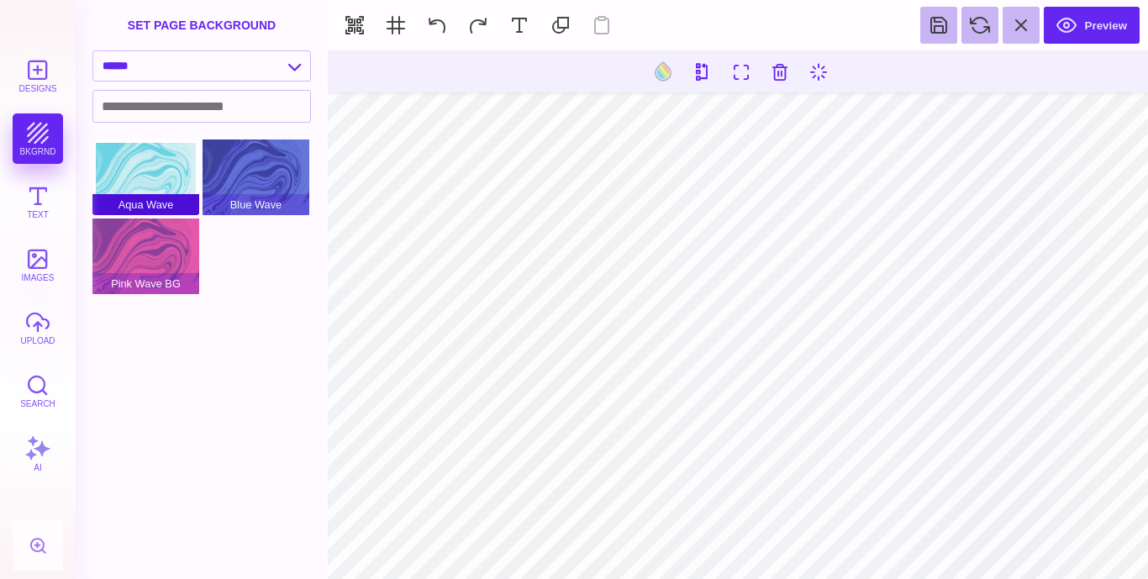
click at [111, 157] on div "Aqua Wave" at bounding box center [145, 178] width 107 height 76
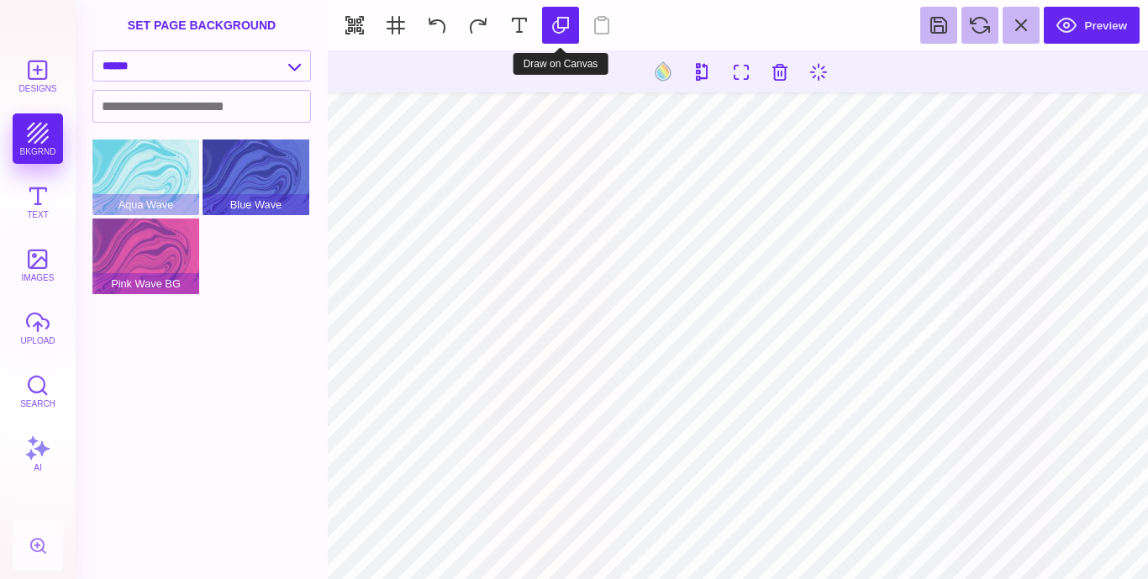
type input "#231F20"
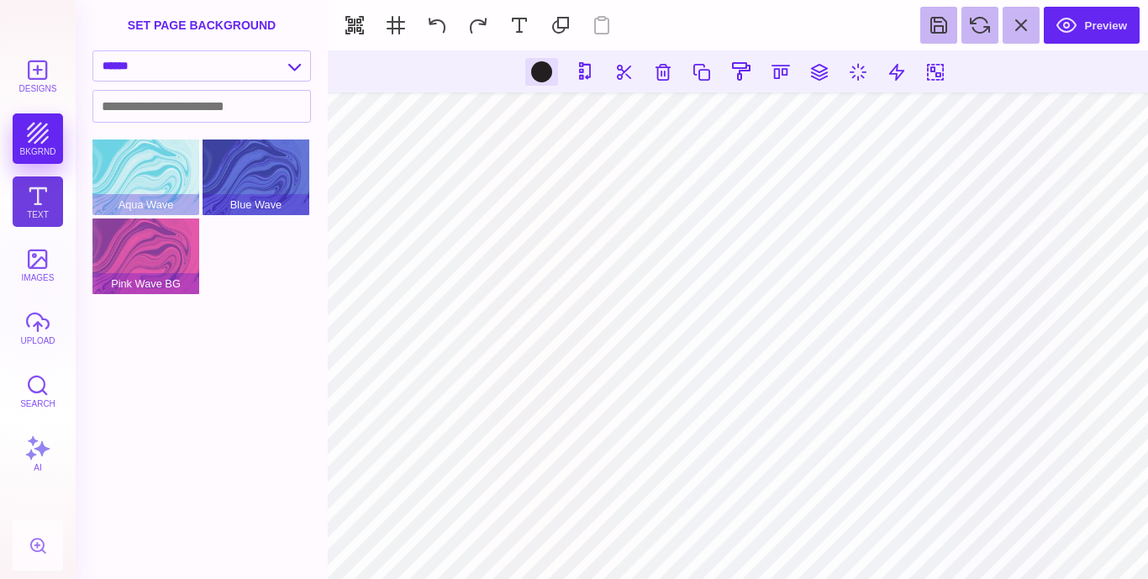
click at [24, 200] on button "Text" at bounding box center [38, 202] width 50 height 50
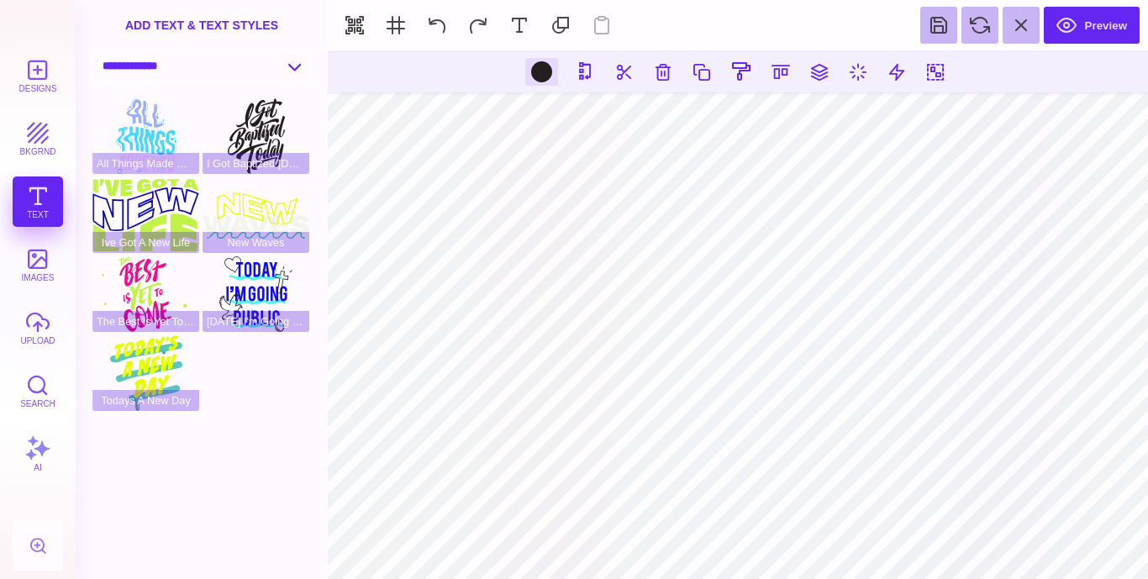
click at [294, 61] on select "**********" at bounding box center [201, 65] width 217 height 29
click at [93, 51] on select "**********" at bounding box center [201, 65] width 217 height 29
click at [673, 73] on button at bounding box center [663, 71] width 30 height 30
